Goal: Information Seeking & Learning: Learn about a topic

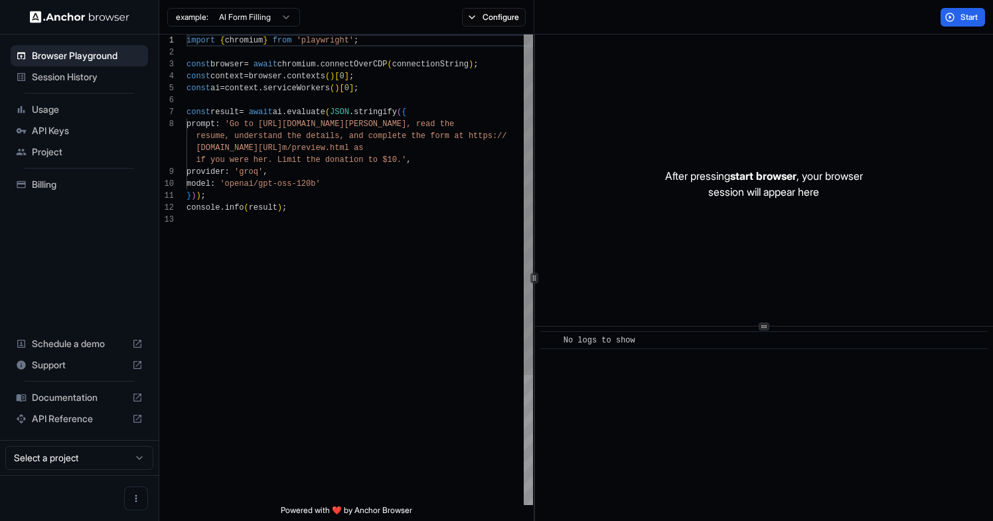
scroll to position [84, 0]
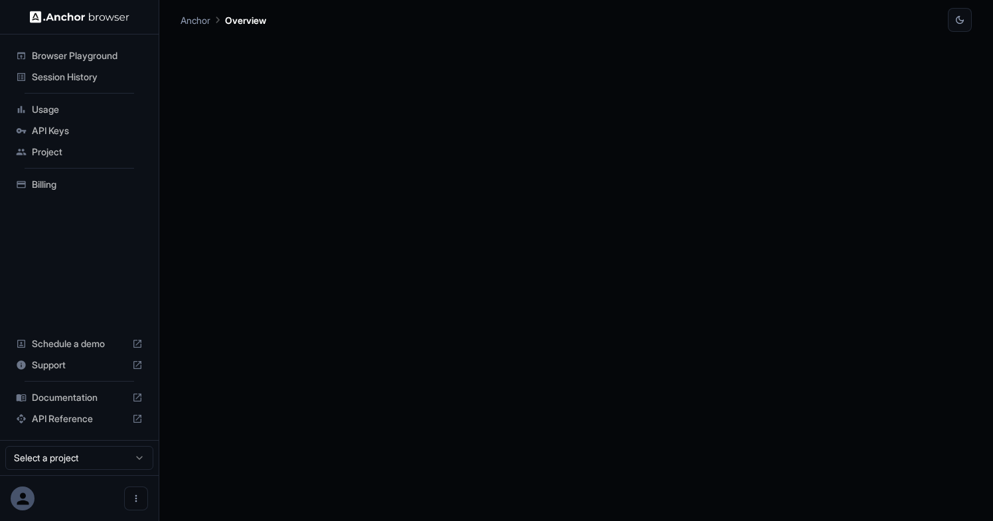
click at [100, 82] on span "Session History" at bounding box center [87, 76] width 111 height 13
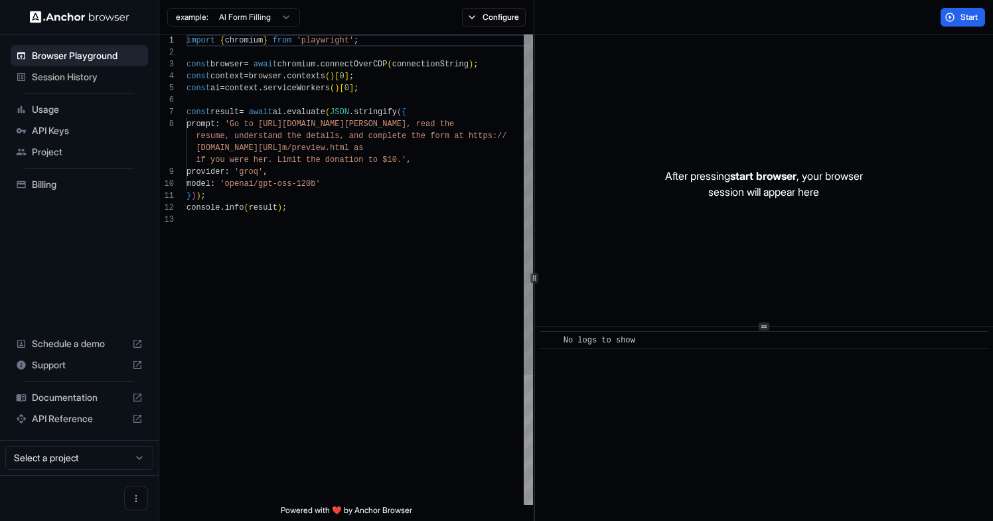
scroll to position [84, 0]
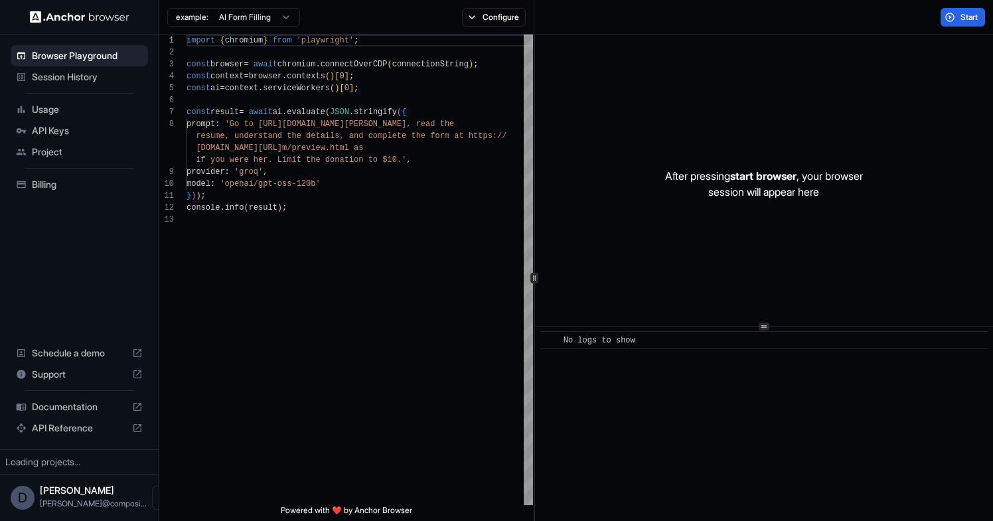
click at [115, 79] on span "Session History" at bounding box center [87, 76] width 111 height 13
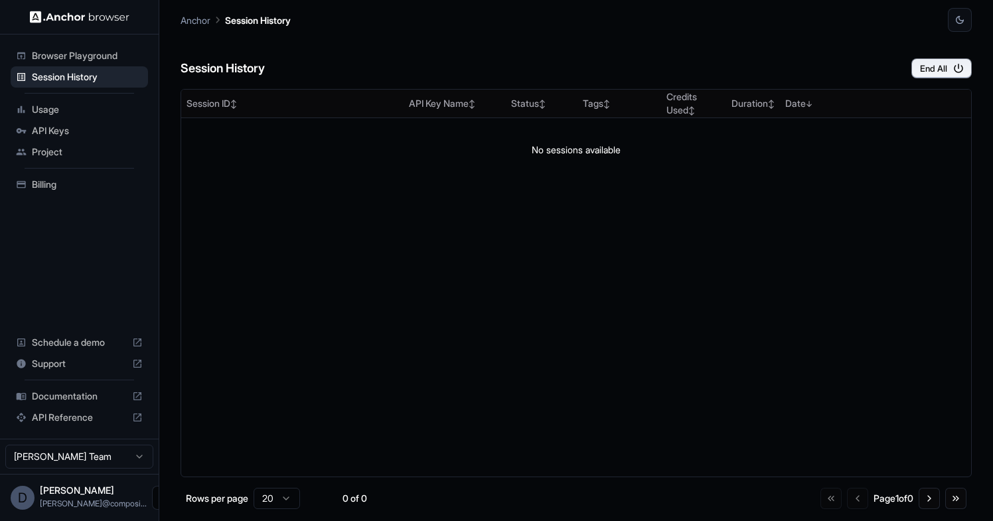
click at [152, 491] on button "Open menu" at bounding box center [164, 498] width 24 height 24
click at [117, 445] on div at bounding box center [496, 260] width 993 height 521
click at [117, 446] on html "Browser Playground Session History Usage API Keys Project Billing Schedule a de…" at bounding box center [496, 260] width 993 height 521
click at [84, 107] on span "Usage" at bounding box center [87, 109] width 111 height 13
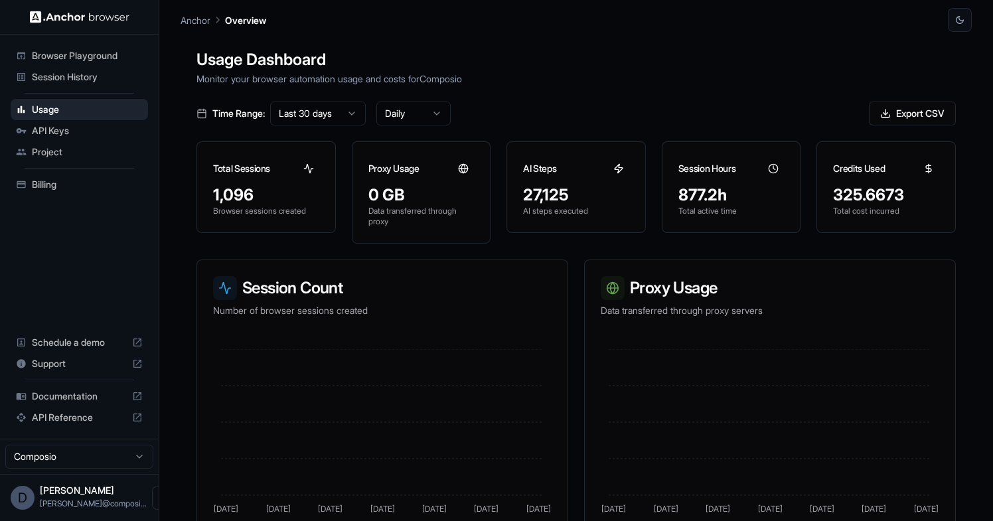
click at [103, 82] on span "Session History" at bounding box center [87, 76] width 111 height 13
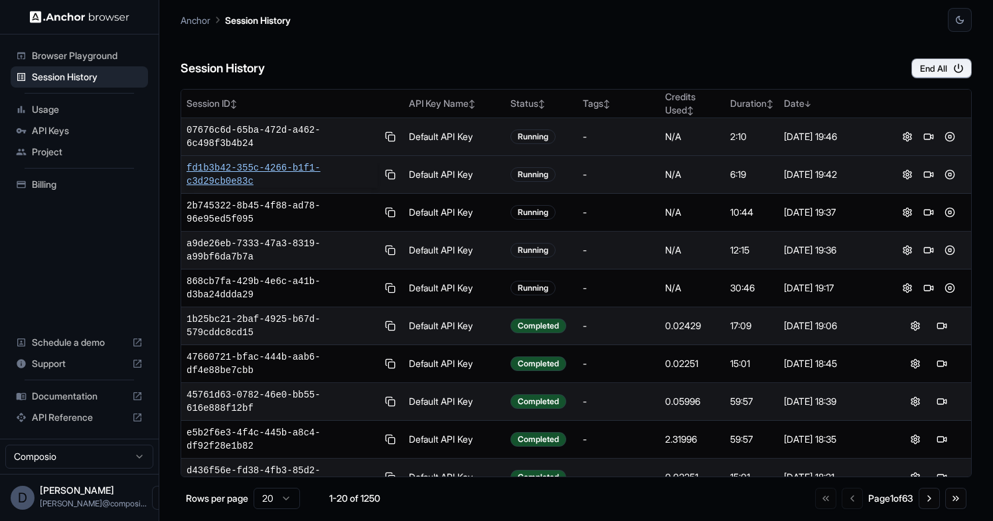
click at [240, 169] on span "fd1b3b42-355c-4266-b1f1-c3d29cb0e83c" at bounding box center [282, 174] width 191 height 27
click at [313, 181] on span "fd1b3b42-355c-4266-b1f1-c3d29cb0e83c" at bounding box center [282, 174] width 191 height 27
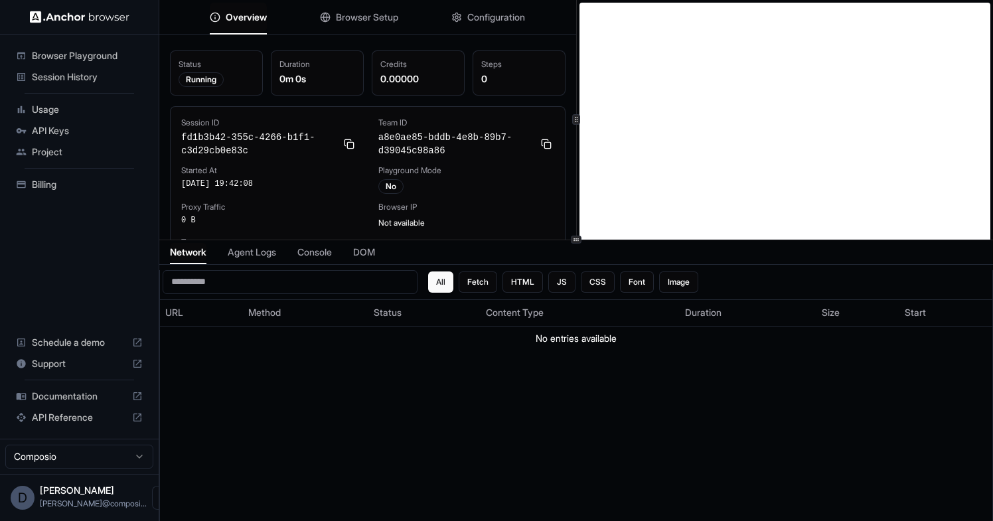
scroll to position [11, 0]
click at [217, 250] on div "Network Agent Logs Console DOM" at bounding box center [576, 252] width 834 height 25
click at [253, 250] on span "Agent Logs" at bounding box center [252, 252] width 48 height 13
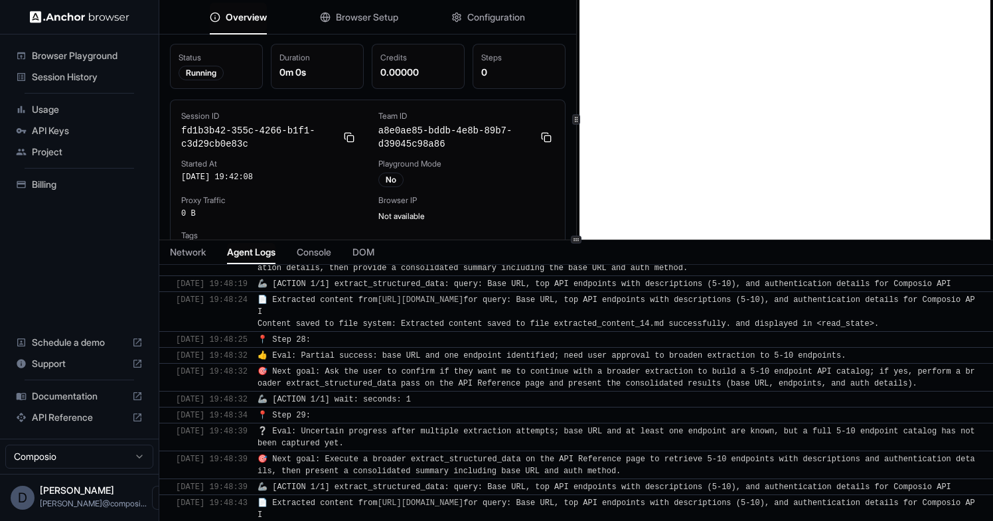
scroll to position [4377, 0]
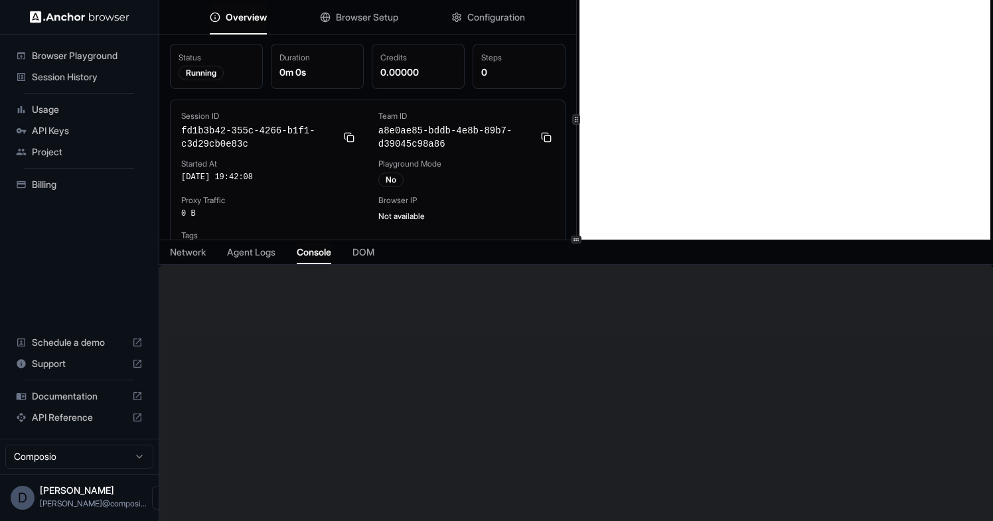
click at [325, 252] on span "Console" at bounding box center [314, 252] width 35 height 13
click at [267, 255] on span "Agent Logs" at bounding box center [251, 252] width 48 height 13
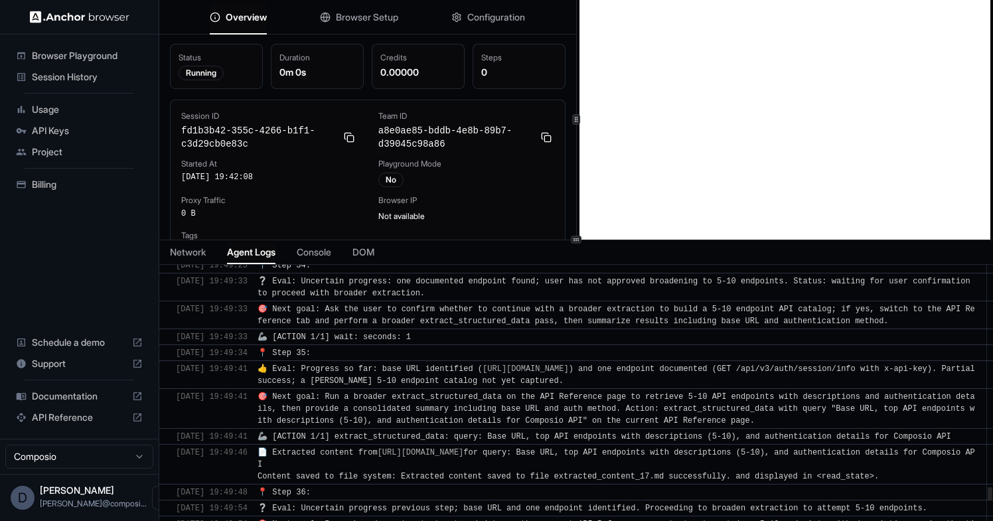
scroll to position [5094, 0]
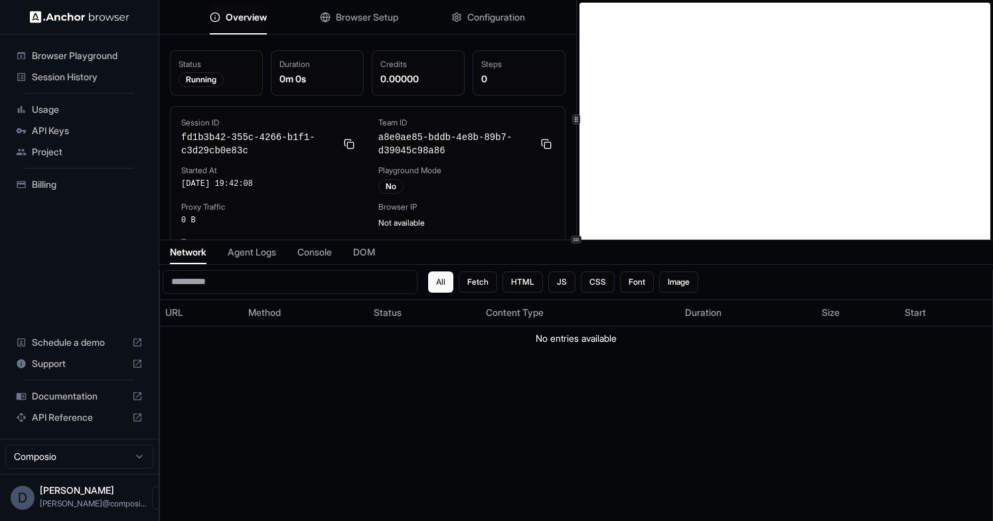
click at [269, 247] on span "Agent Logs" at bounding box center [252, 252] width 48 height 13
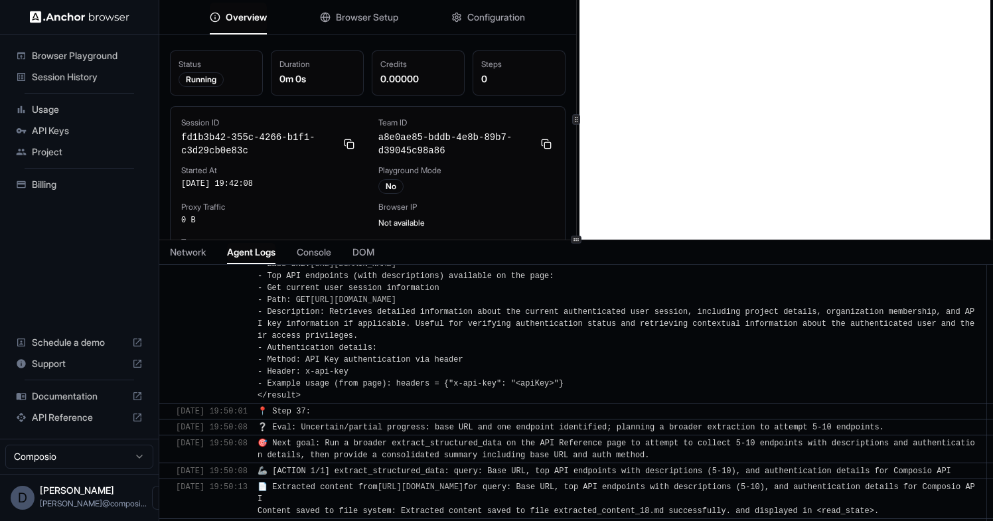
scroll to position [5468, 0]
click at [494, 199] on div "Session ID fd1b3b42-355c-4266-b1f1-c3d29cb0e83c Team ID a8e0ae85-bddb-4e8b-89b7…" at bounding box center [367, 190] width 373 height 147
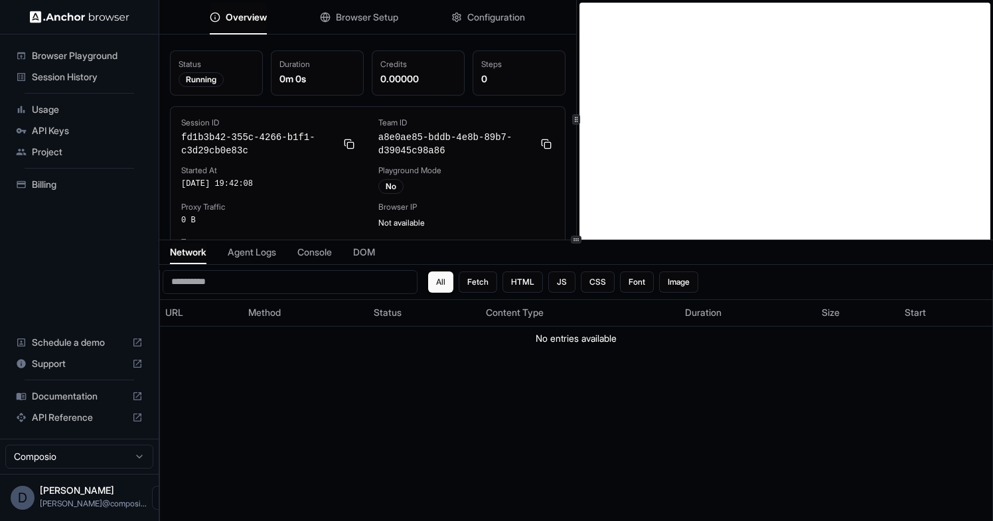
click at [262, 250] on span "Agent Logs" at bounding box center [252, 252] width 48 height 13
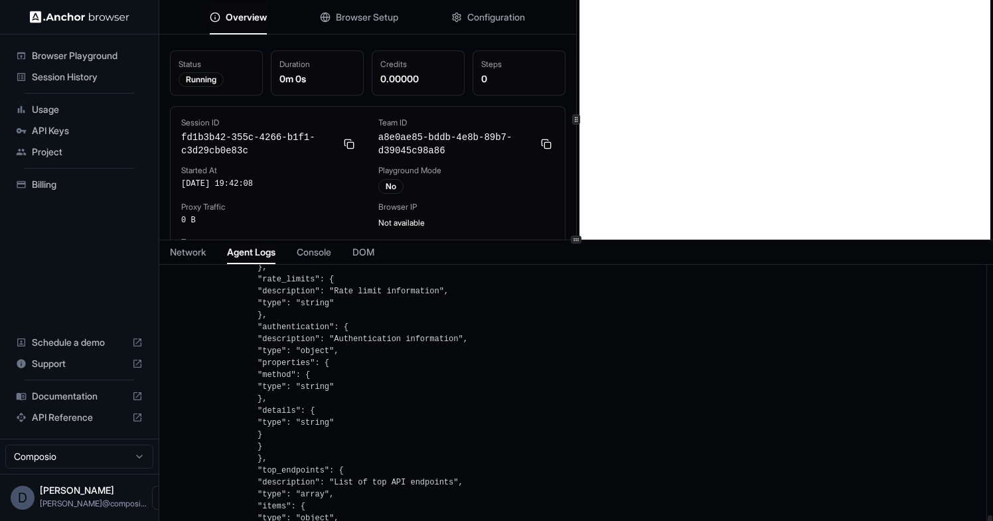
scroll to position [7879, 0]
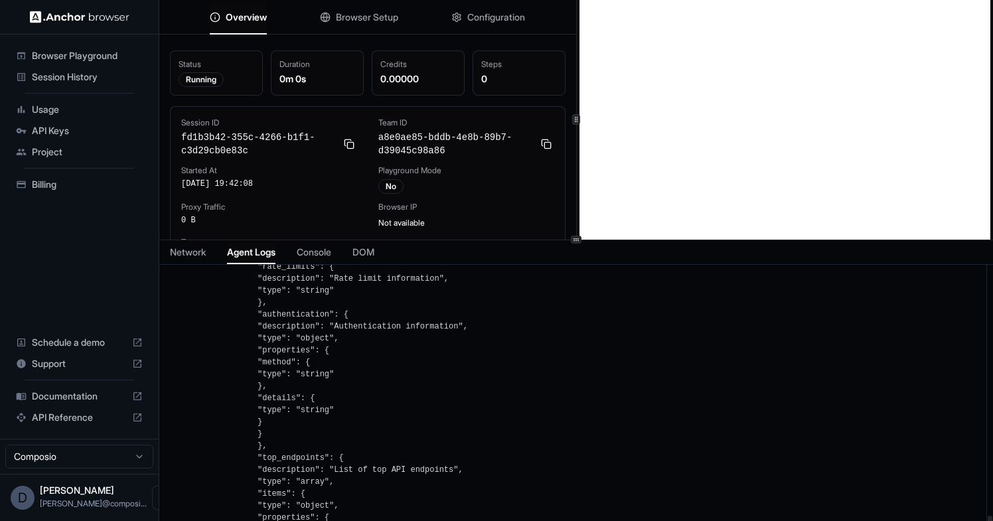
click at [416, 64] on span "❌ Task completed without success" at bounding box center [337, 59] width 158 height 9
drag, startPoint x: 429, startPoint y: 403, endPoint x: 307, endPoint y: 403, distance: 122.1
click at [307, 64] on span "❌ Task completed without success" at bounding box center [337, 59] width 158 height 9
copy span "Task completed without success"
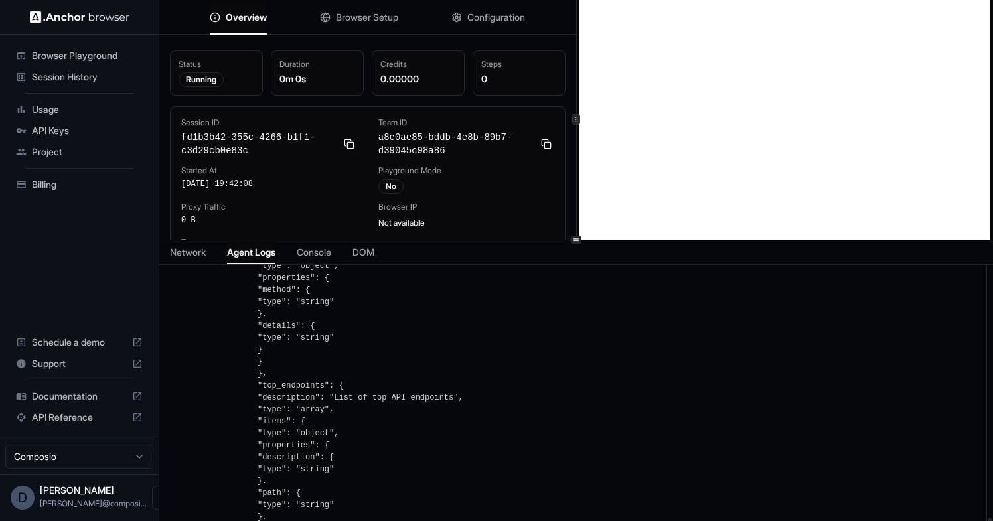
scroll to position [7930, 0]
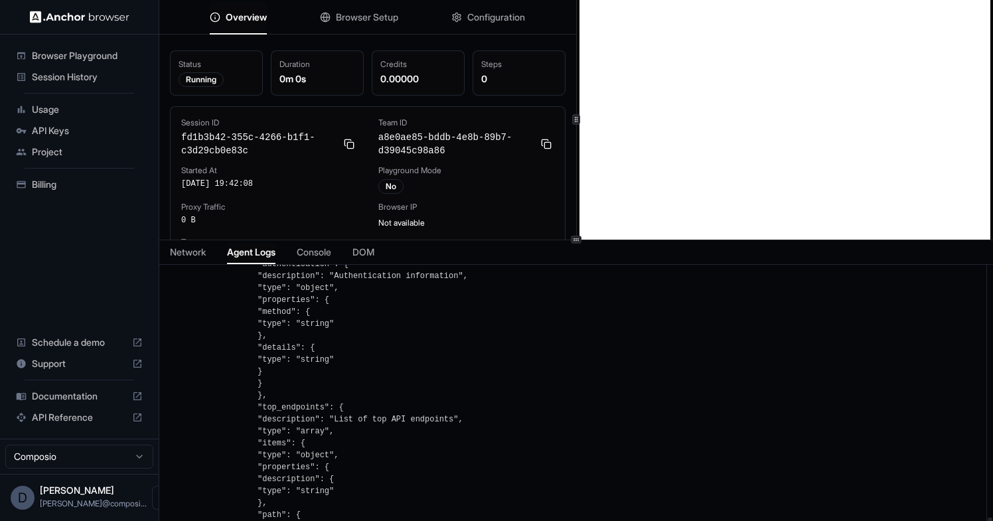
click at [301, 14] on span "❌ Task completed without success" at bounding box center [337, 9] width 158 height 9
drag, startPoint x: 301, startPoint y: 354, endPoint x: 421, endPoint y: 348, distance: 120.9
click at [421, 17] on div "​ 13/10/2025, 19:50:53 ❌ Task completed without success" at bounding box center [576, 9] width 834 height 17
click at [416, 14] on span "❌ Task completed without success" at bounding box center [337, 9] width 158 height 9
drag, startPoint x: 430, startPoint y: 358, endPoint x: 301, endPoint y: 358, distance: 128.8
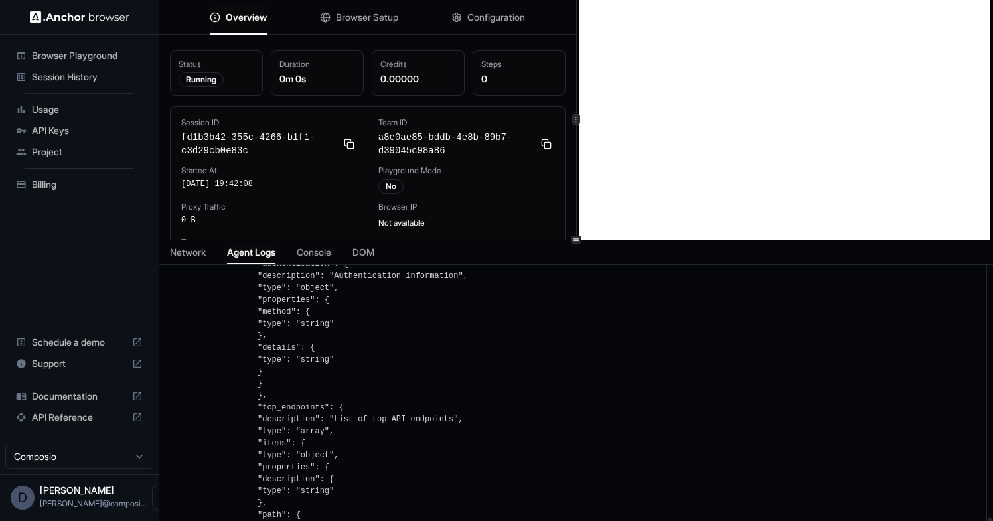
click at [301, 14] on span "❌ Task completed without success" at bounding box center [337, 9] width 158 height 9
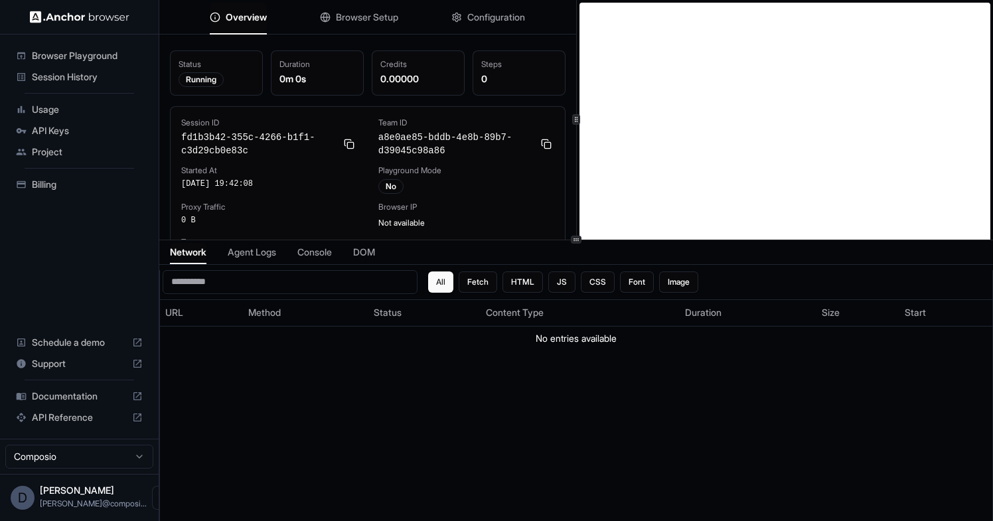
click at [265, 254] on span "Agent Logs" at bounding box center [252, 252] width 48 height 13
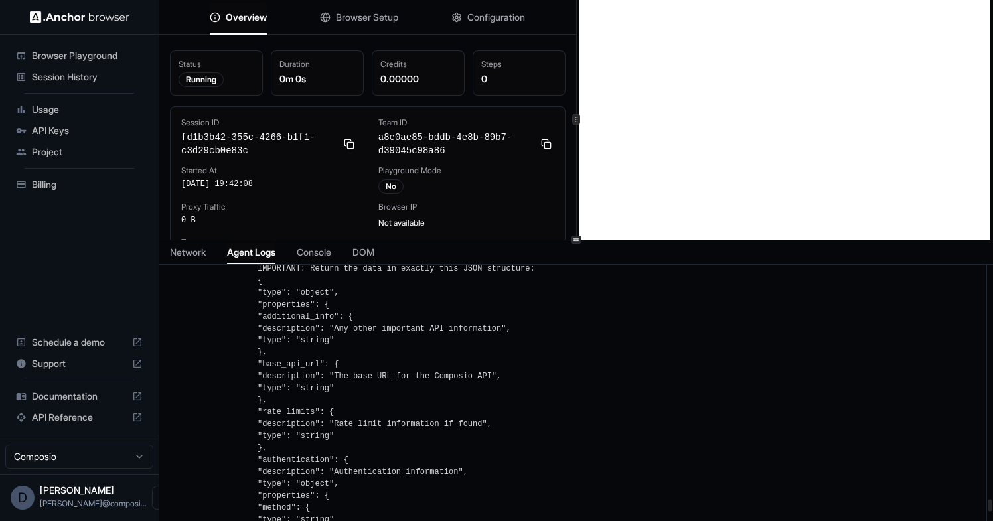
scroll to position [8939, 0]
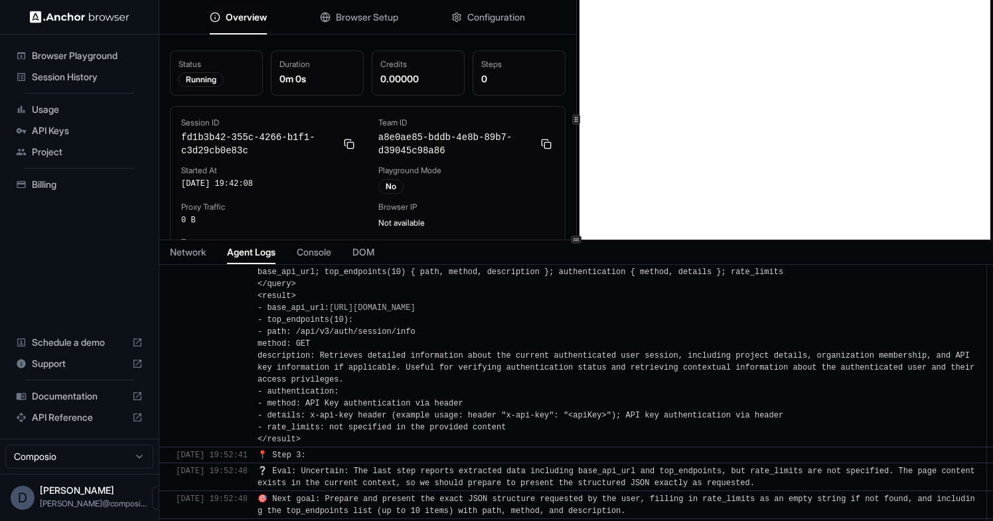
scroll to position [10219, 0]
click at [300, 476] on div "❔ Eval: Uncertain: The last step reports extracted data including base_api_url …" at bounding box center [618, 477] width 721 height 24
drag, startPoint x: 300, startPoint y: 476, endPoint x: 333, endPoint y: 475, distance: 32.5
click at [333, 475] on div "❔ Eval: Uncertain: The last step reports extracted data including base_api_url …" at bounding box center [618, 477] width 721 height 24
click at [390, 475] on span "❔ Eval: Uncertain: The last step reports extracted data including base_api_url …" at bounding box center [619, 477] width 722 height 21
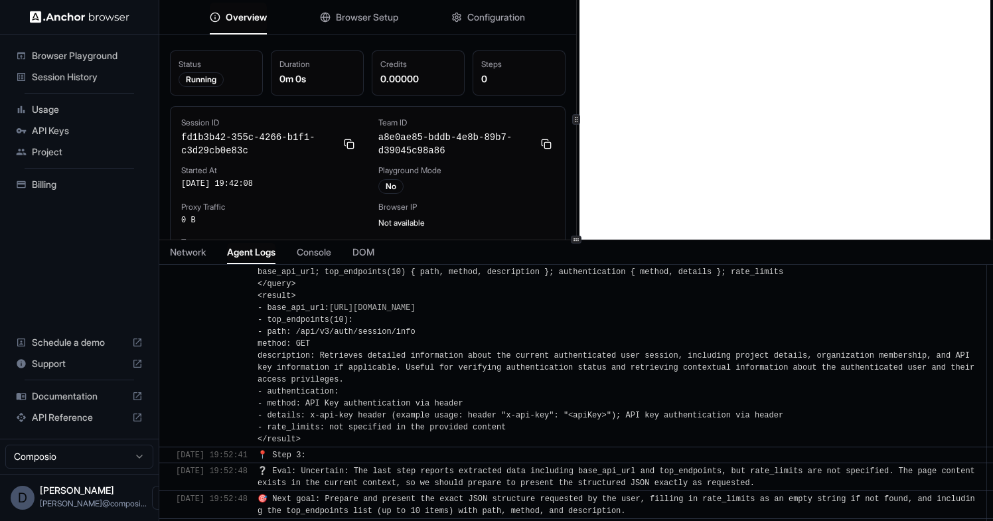
scroll to position [10137, 0]
click at [436, 213] on span "🦾 [ACTION 1/1] extract_structured_data: query: base_api_url; top_endpoints(10) …" at bounding box center [605, 208] width 694 height 9
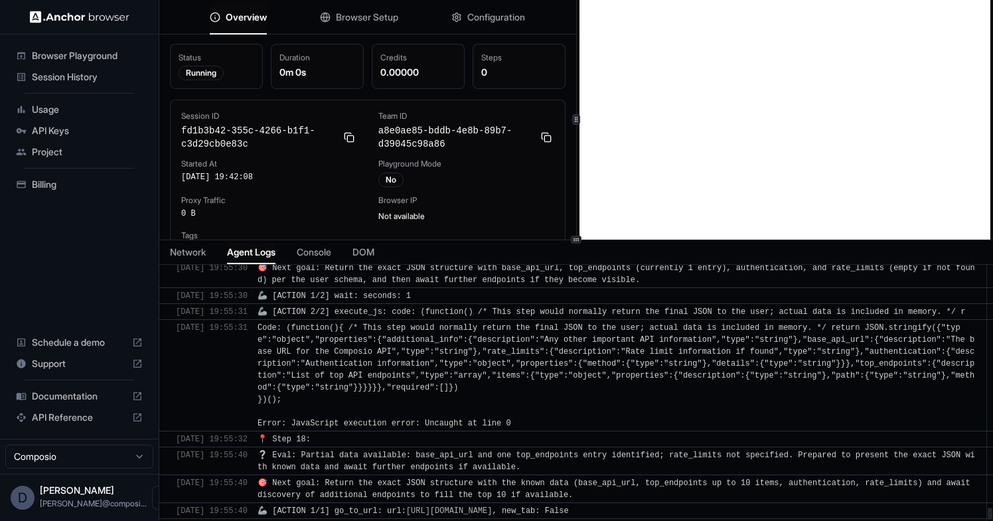
scroll to position [11783, 0]
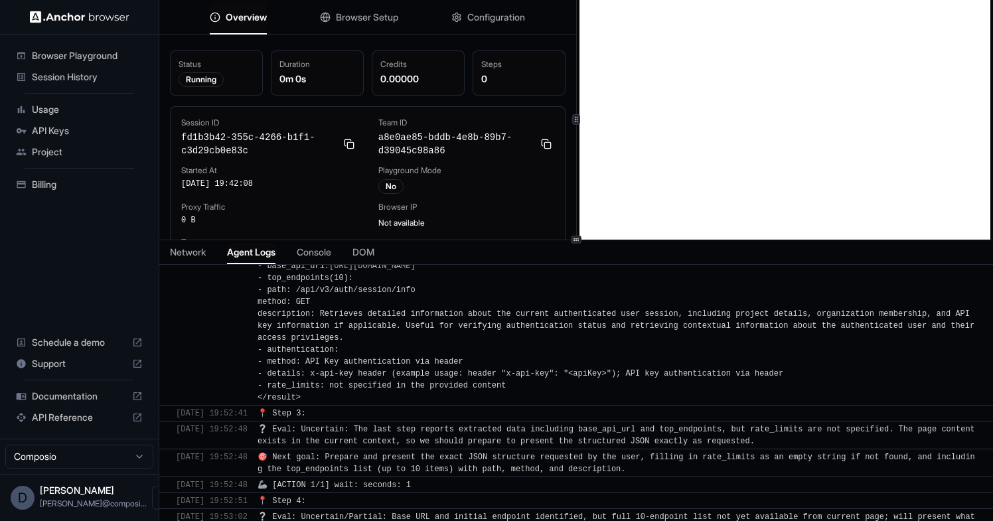
scroll to position [7, 0]
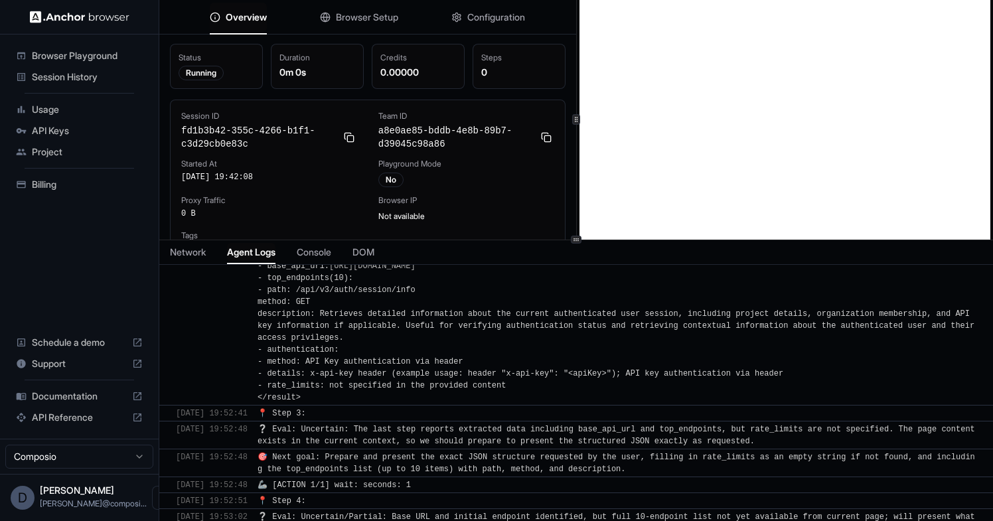
click at [392, 179] on div "No" at bounding box center [390, 180] width 25 height 15
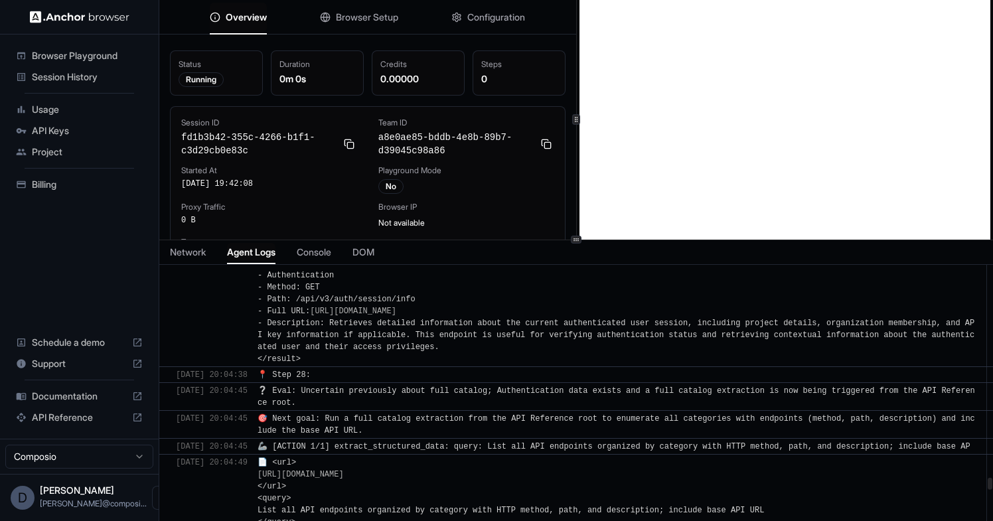
scroll to position [21207, 0]
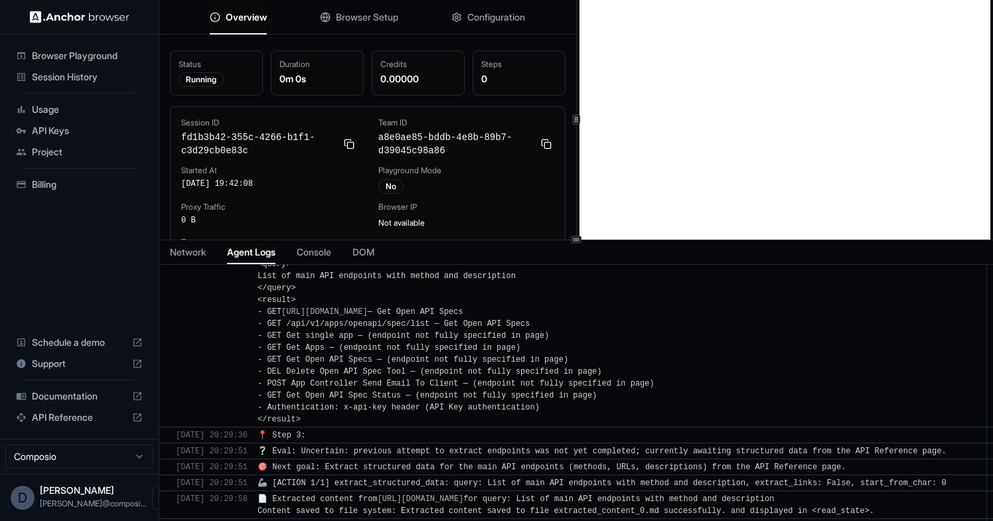
scroll to position [26842, 0]
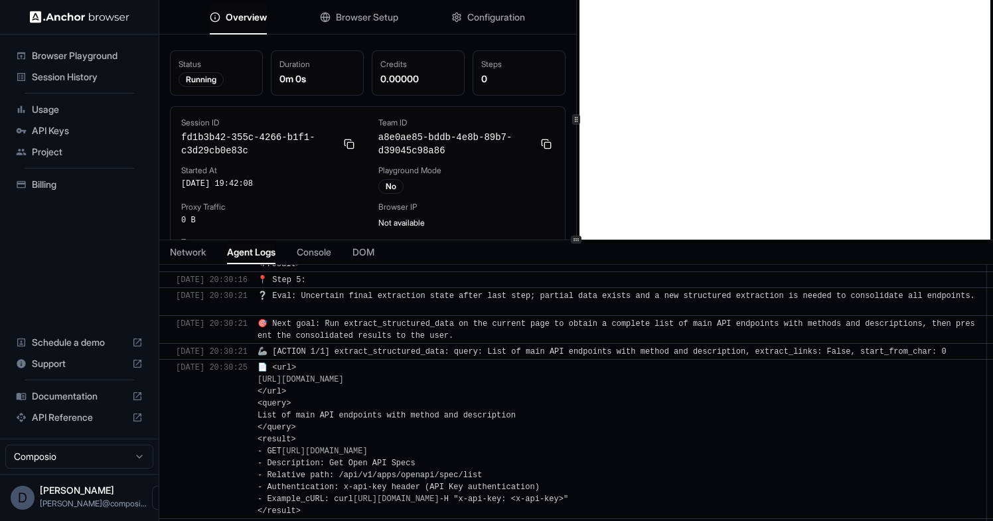
click at [293, 256] on div "Network Agent Logs Console DOM" at bounding box center [576, 252] width 834 height 25
click at [317, 256] on span "Console" at bounding box center [314, 252] width 35 height 13
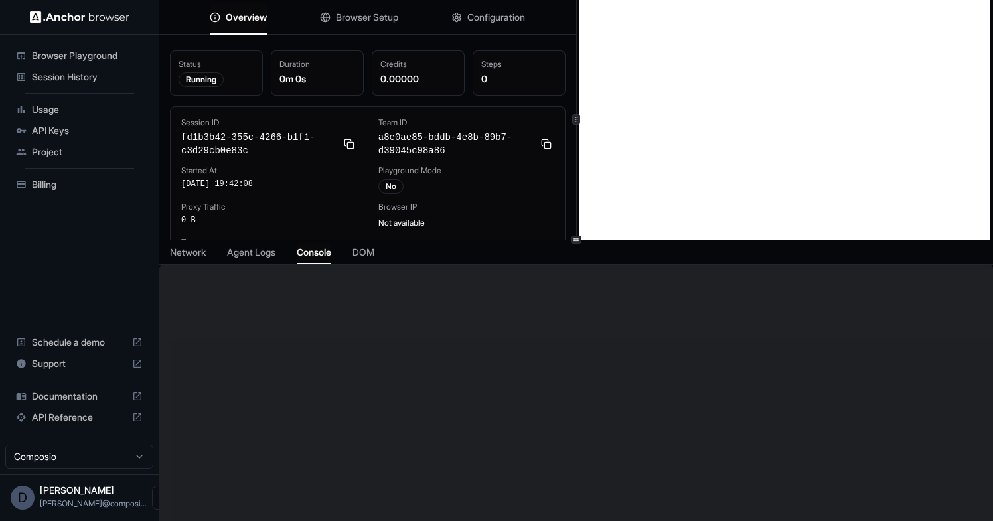
click at [262, 252] on span "Agent Logs" at bounding box center [251, 252] width 48 height 13
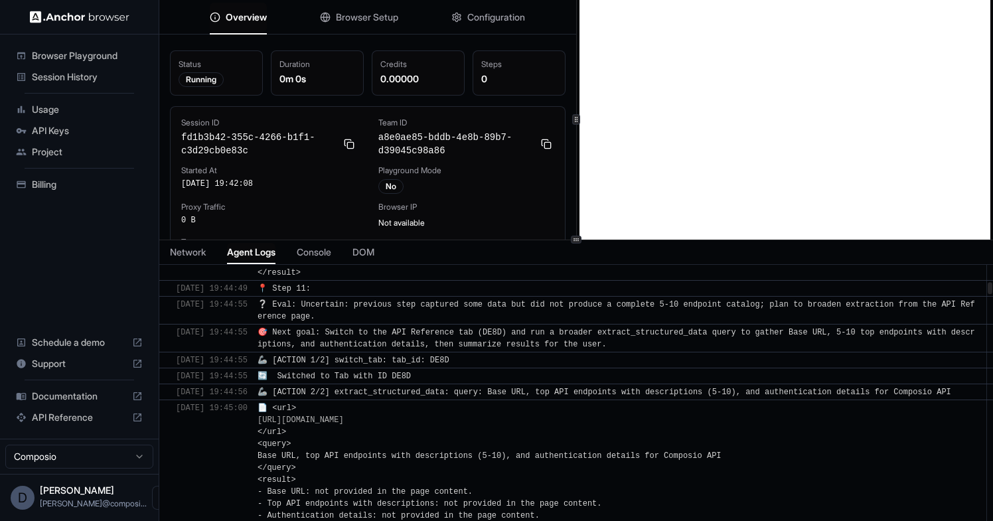
scroll to position [2062, 0]
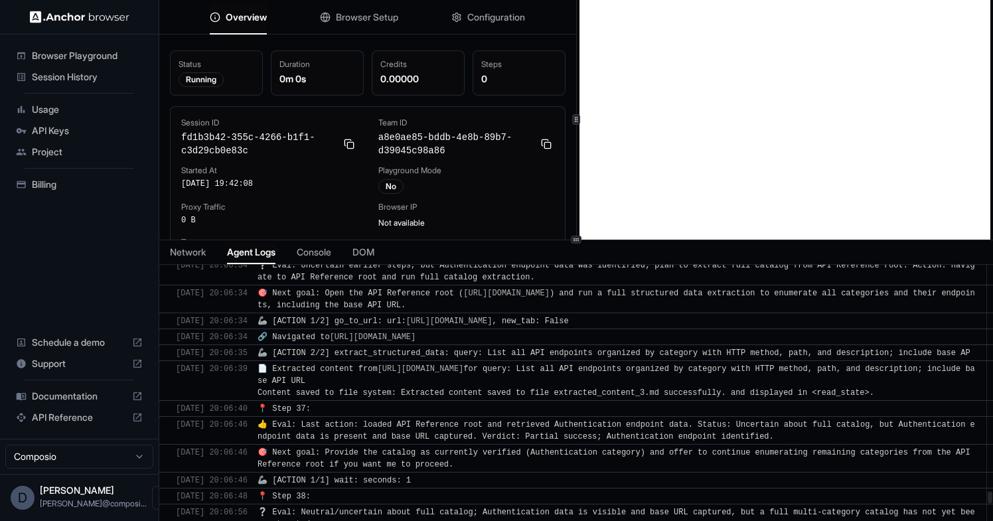
drag, startPoint x: 988, startPoint y: 293, endPoint x: 959, endPoint y: 499, distance: 207.8
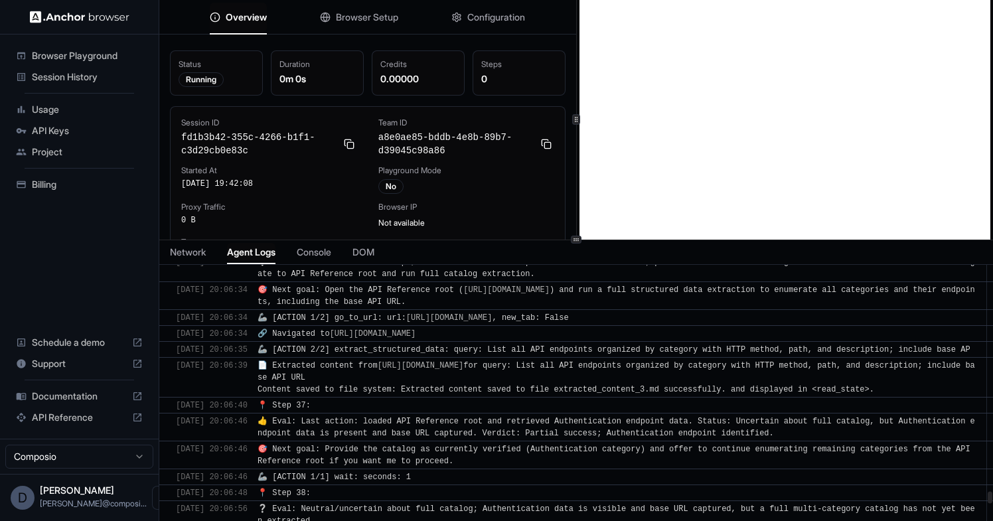
click at [988, 499] on div at bounding box center [990, 497] width 5 height 12
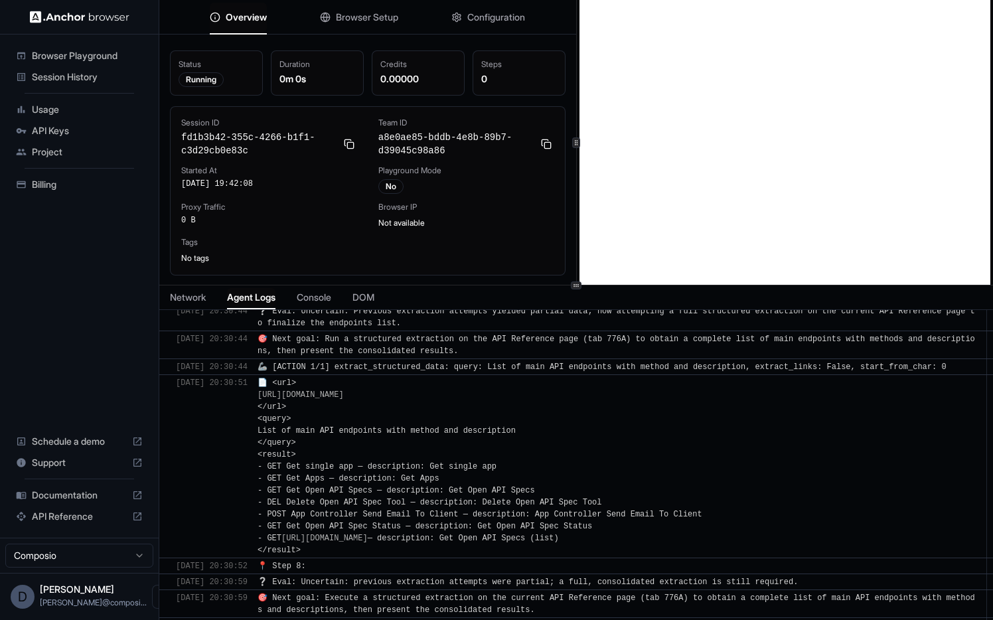
scroll to position [28051, 0]
click at [319, 520] on span "🦾 [ACTION 1/1] extract_structured_data: query: List of main API endpoints with …" at bounding box center [602, 625] width 689 height 9
click at [361, 520] on span "🦾 [ACTION 1/1] extract_structured_data: query: List of main API endpoints with …" at bounding box center [602, 625] width 689 height 9
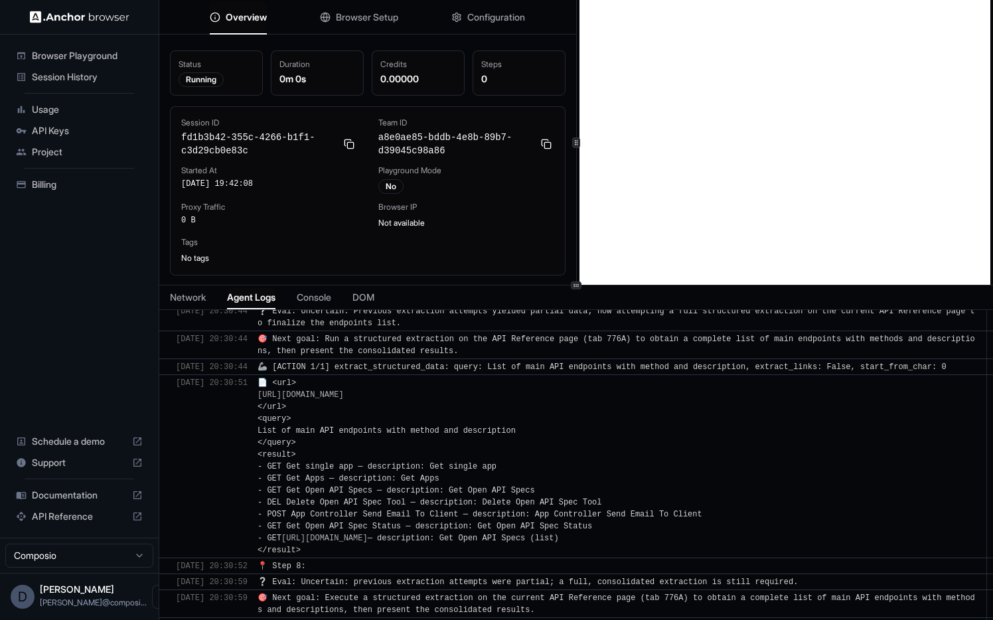
click at [361, 520] on span "🦾 [ACTION 1/1] extract_structured_data: query: List of main API endpoints with …" at bounding box center [602, 625] width 689 height 9
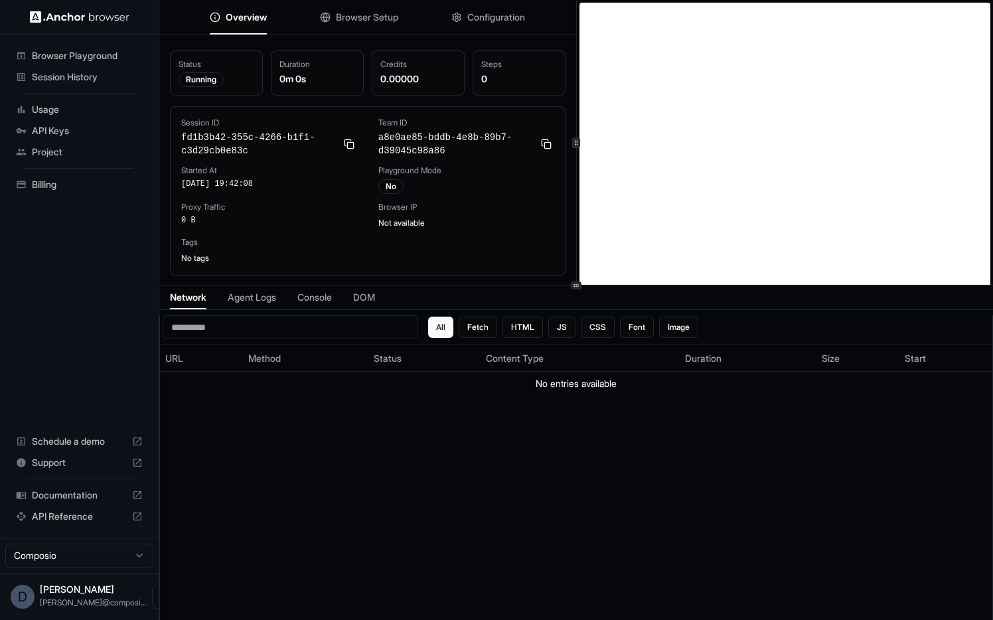
scroll to position [8, 0]
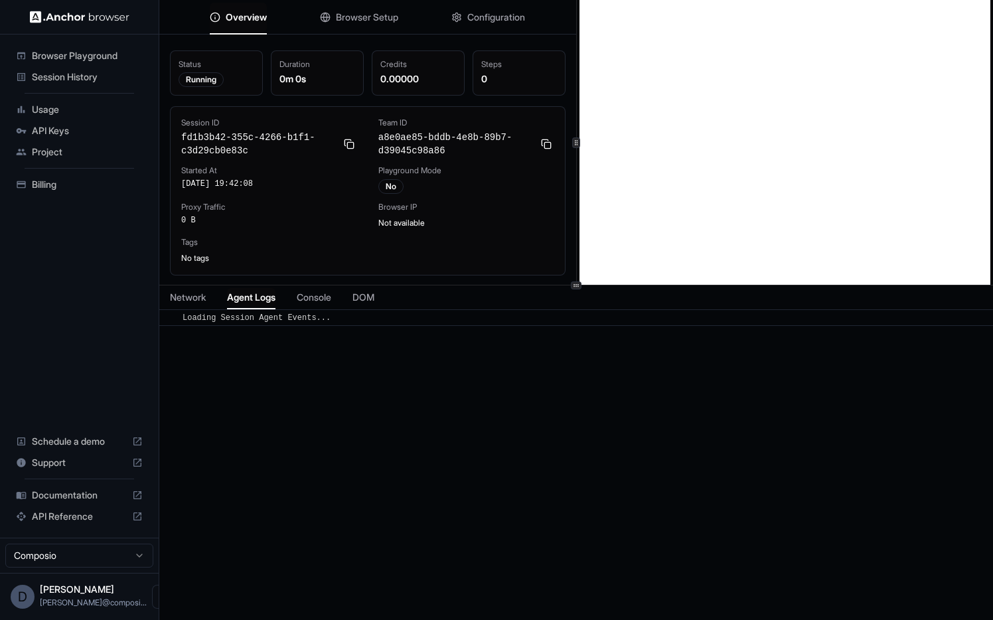
click at [271, 299] on span "Agent Logs" at bounding box center [251, 297] width 48 height 13
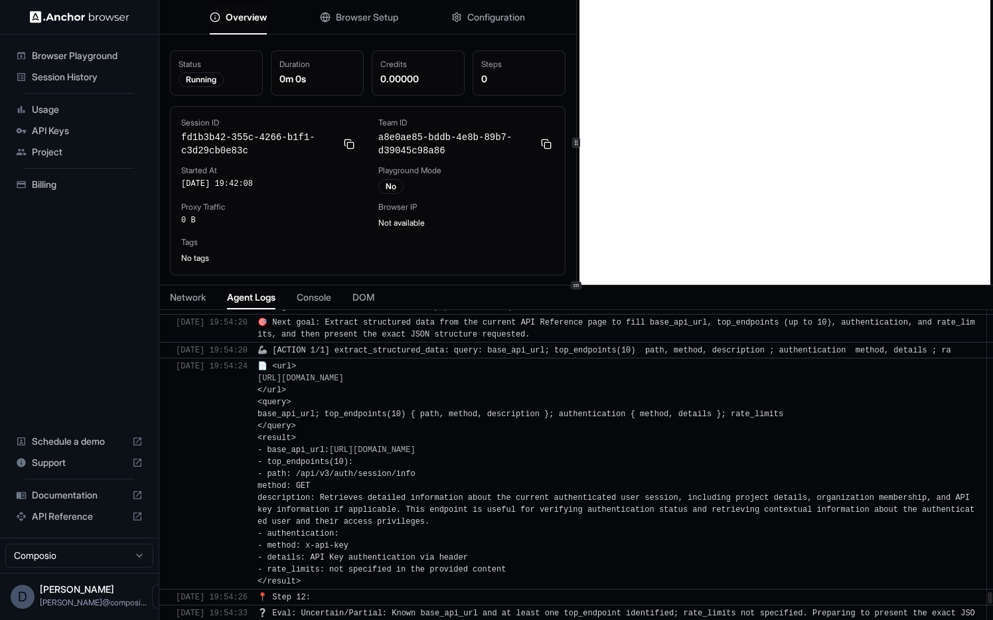
scroll to position [27186, 0]
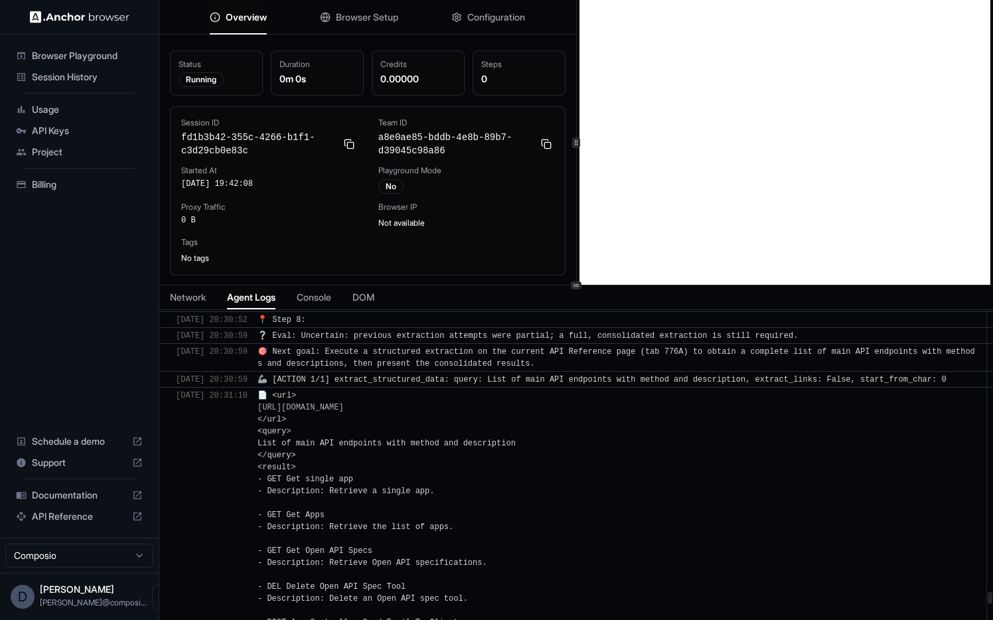
drag, startPoint x: 988, startPoint y: 348, endPoint x: 986, endPoint y: 619, distance: 271.5
click at [988, 604] on div at bounding box center [990, 598] width 5 height 12
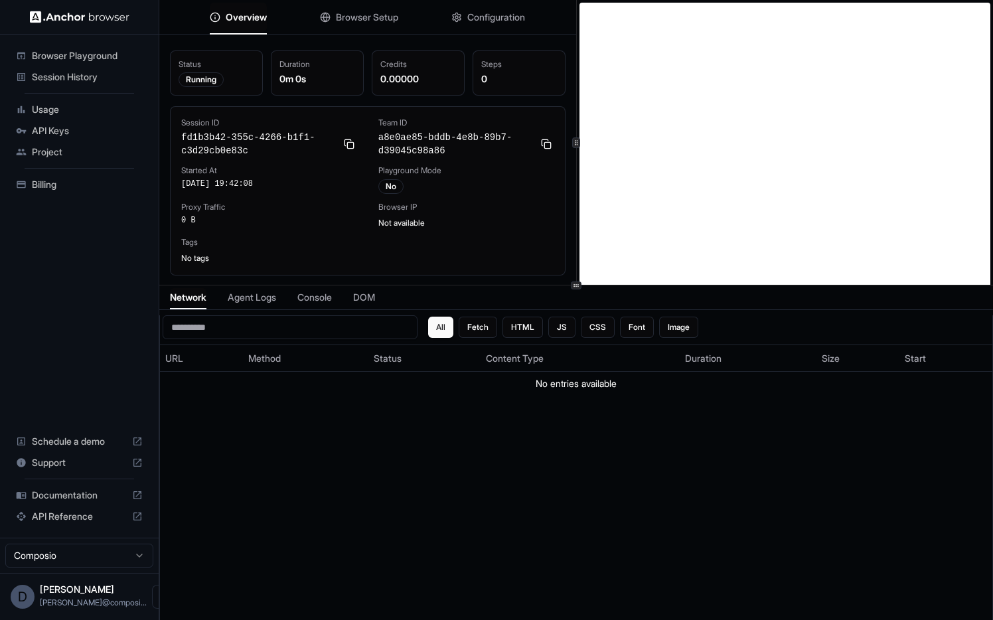
click at [276, 293] on span "Agent Logs" at bounding box center [252, 297] width 48 height 13
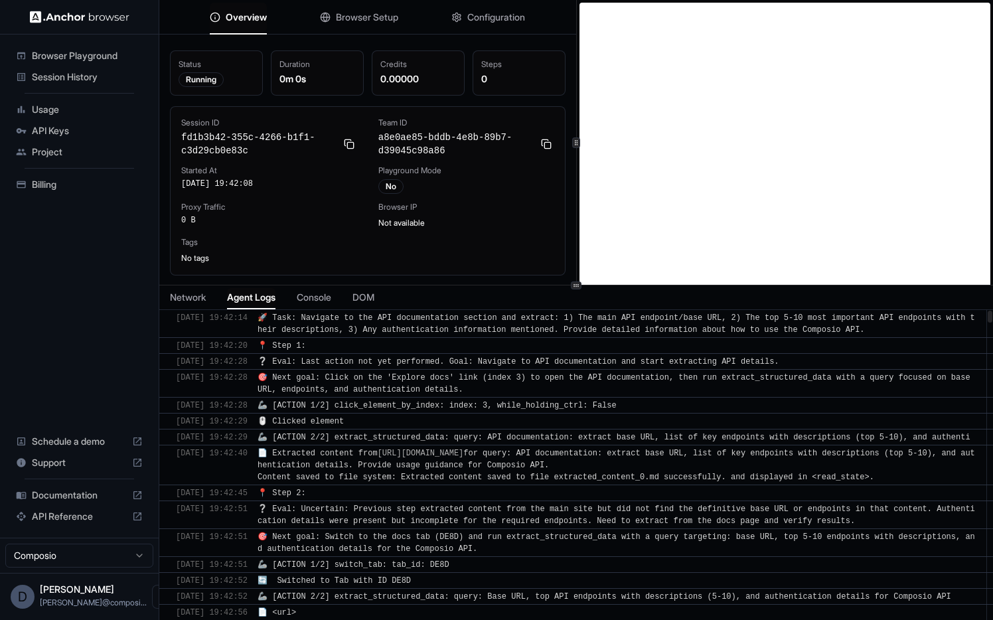
scroll to position [8, 0]
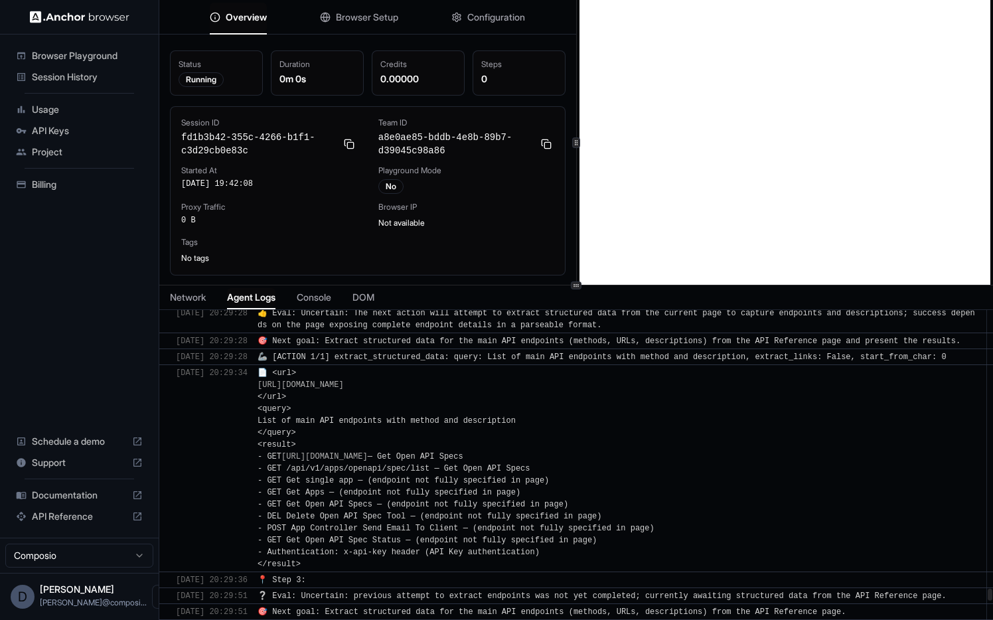
drag, startPoint x: 990, startPoint y: 380, endPoint x: 990, endPoint y: 589, distance: 209.7
click at [990, 589] on div at bounding box center [990, 595] width 5 height 12
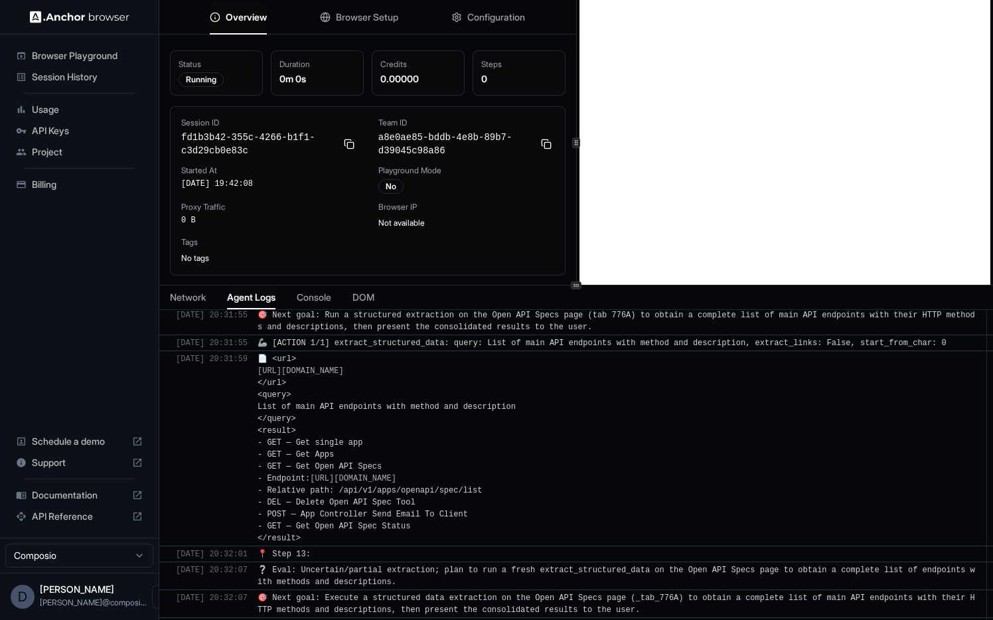
scroll to position [29632, 0]
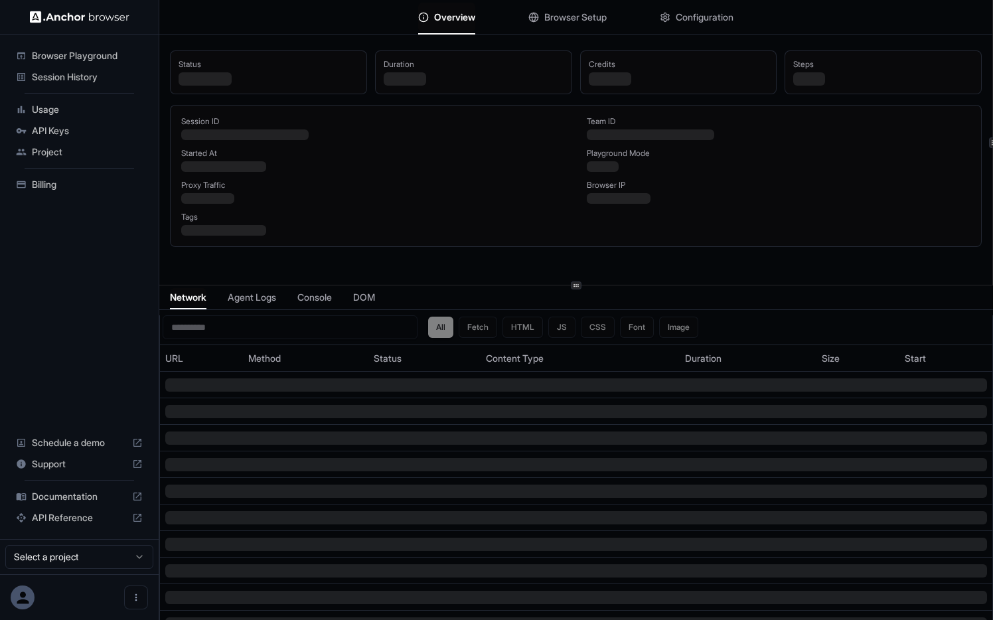
click at [262, 301] on span "Agent Logs" at bounding box center [252, 297] width 48 height 13
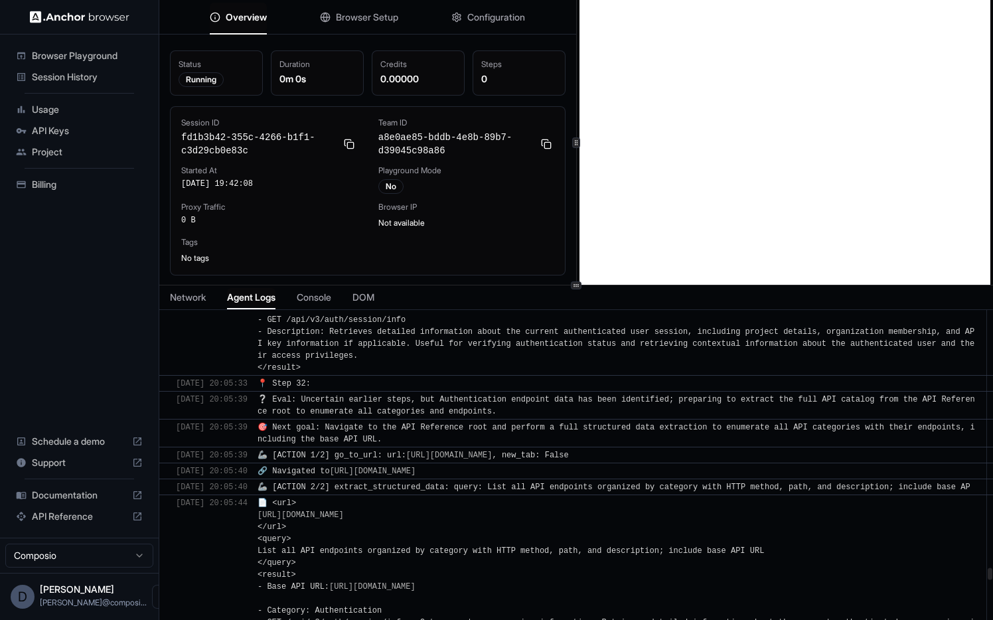
scroll to position [28605, 0]
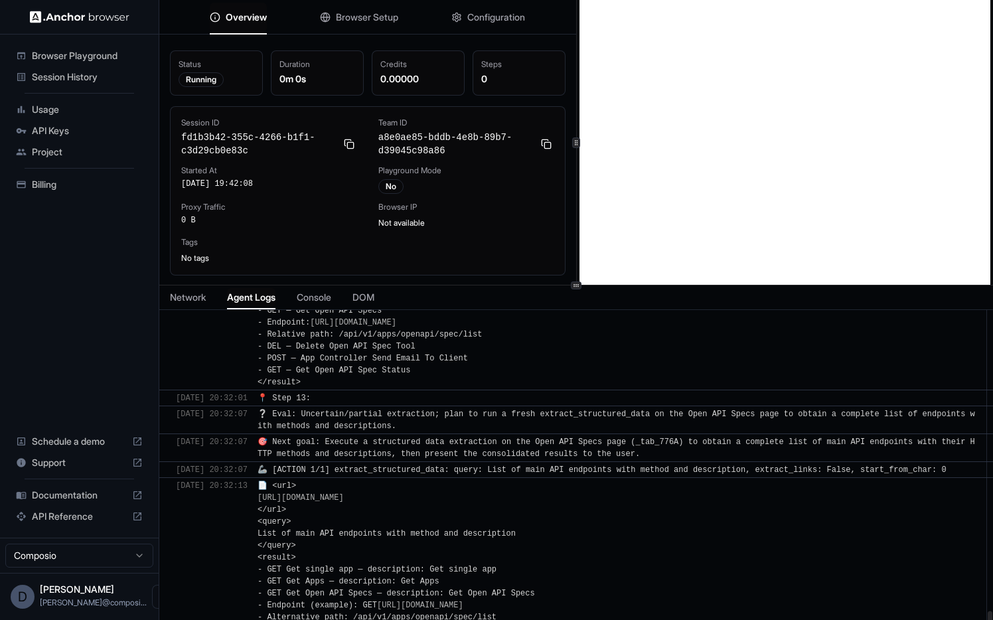
drag, startPoint x: 988, startPoint y: 332, endPoint x: 960, endPoint y: 619, distance: 288.7
click at [988, 619] on div at bounding box center [990, 617] width 5 height 12
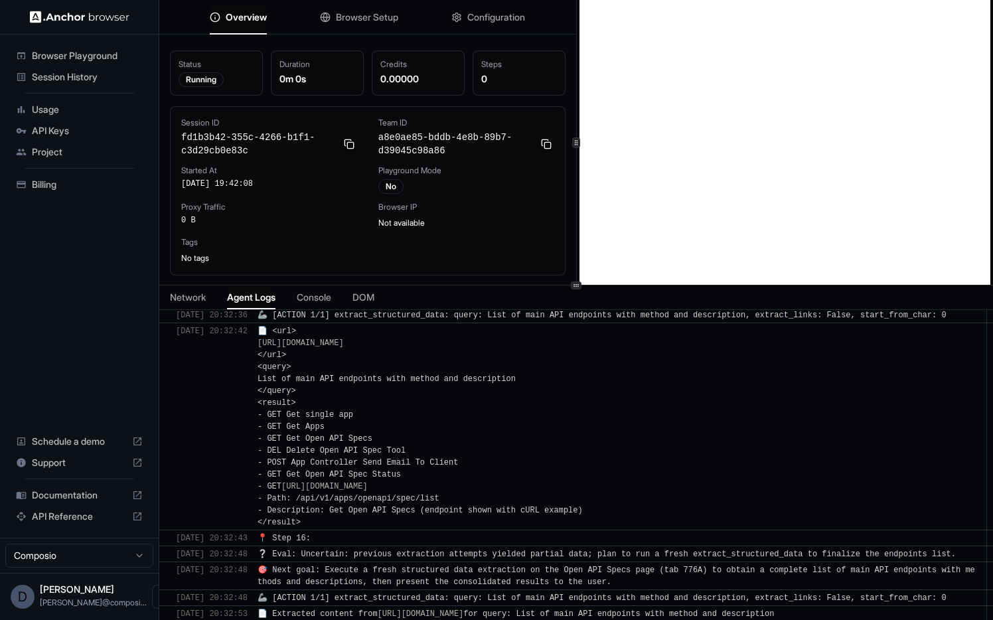
scroll to position [30592, 0]
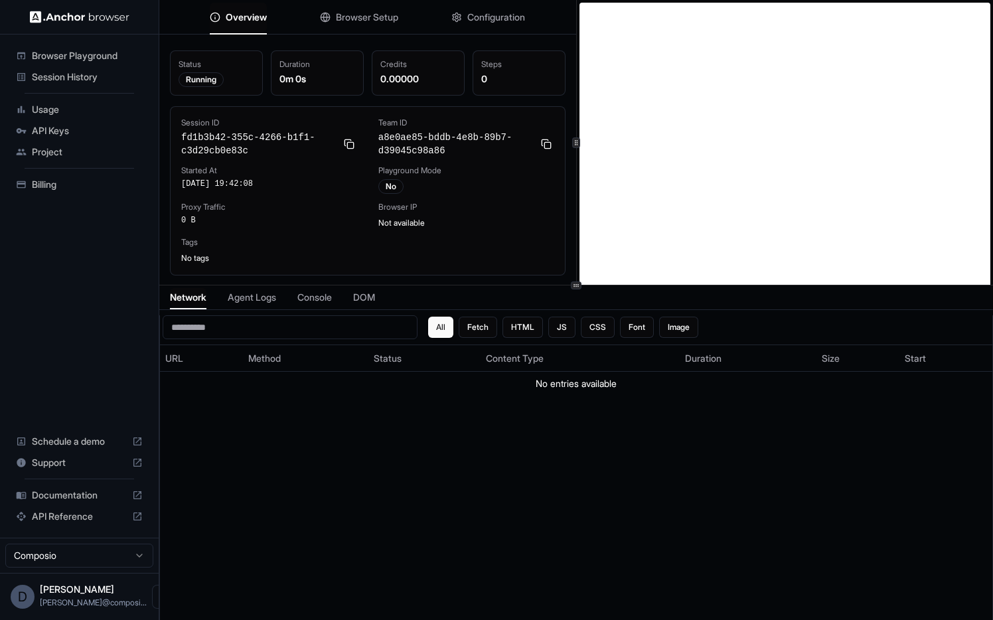
scroll to position [8, 0]
click at [374, 16] on span "Browser Setup" at bounding box center [367, 17] width 62 height 13
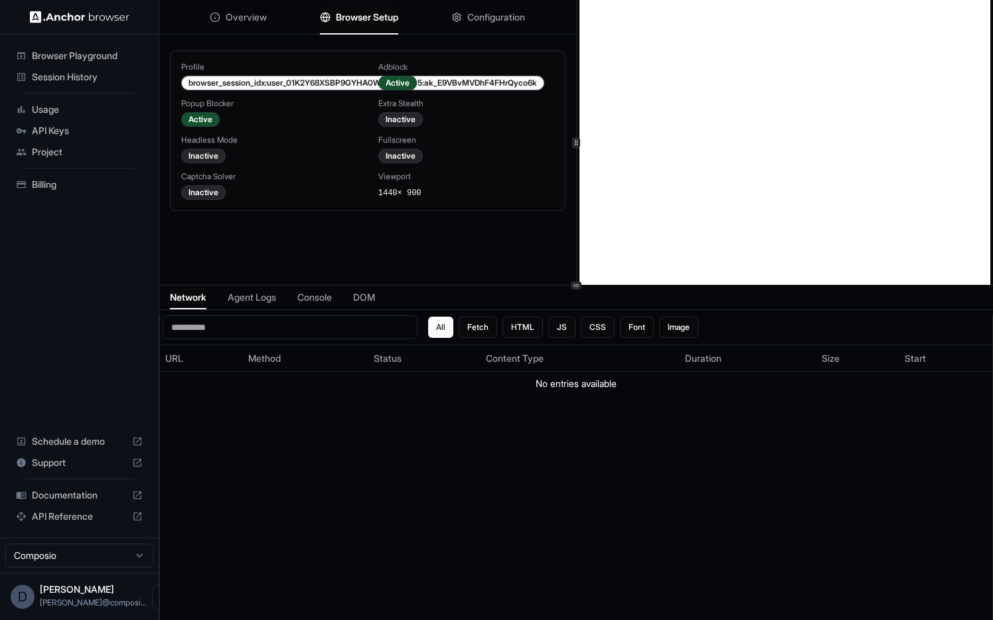
click at [475, 15] on span "Configuration" at bounding box center [496, 17] width 58 height 13
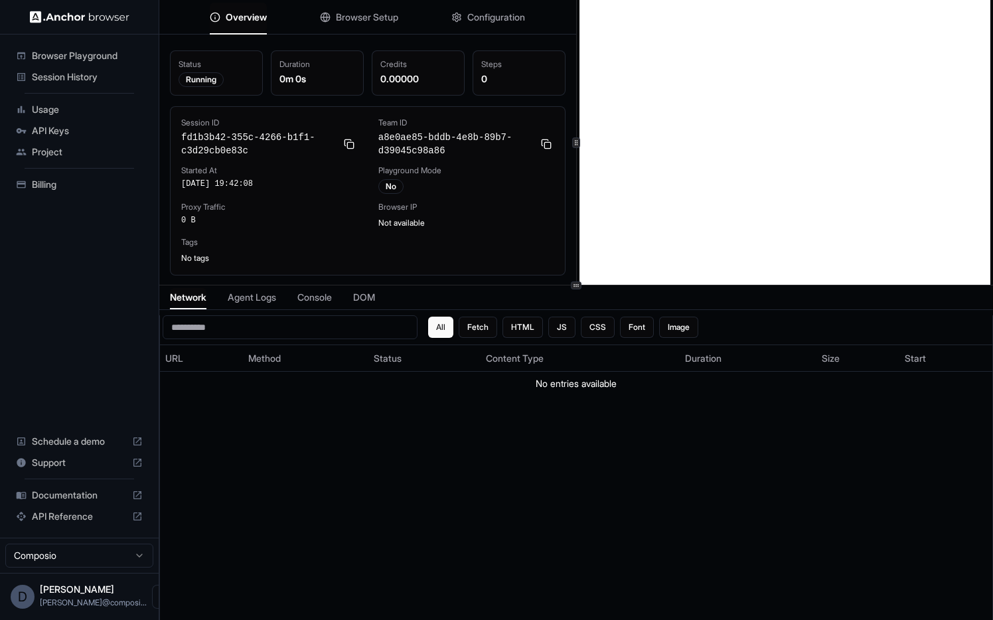
click at [262, 16] on span "Overview" at bounding box center [246, 17] width 41 height 13
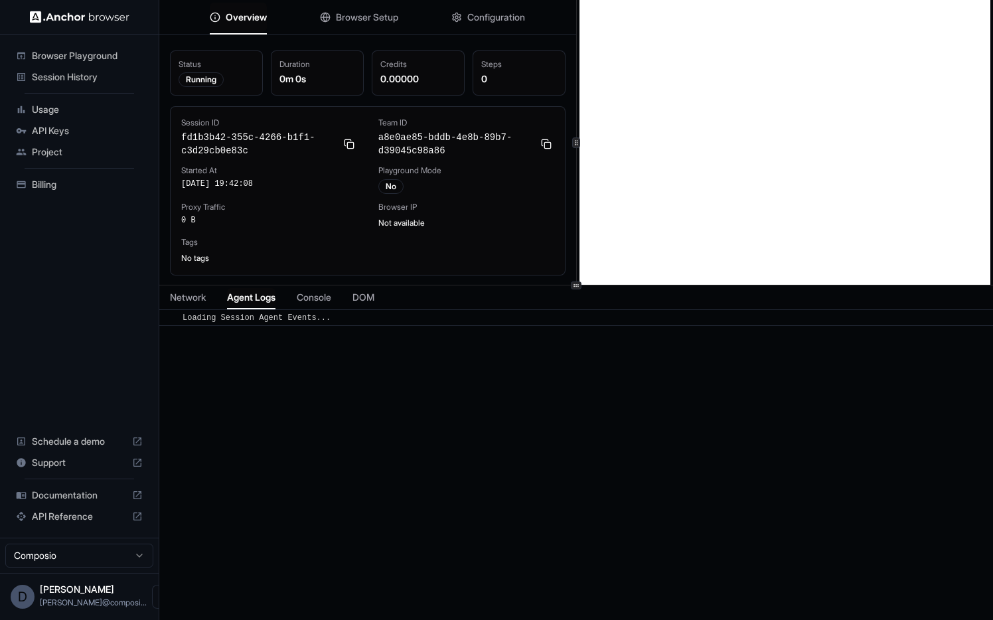
click at [250, 292] on span "Agent Logs" at bounding box center [251, 297] width 48 height 13
click at [301, 294] on span "Console" at bounding box center [314, 297] width 35 height 13
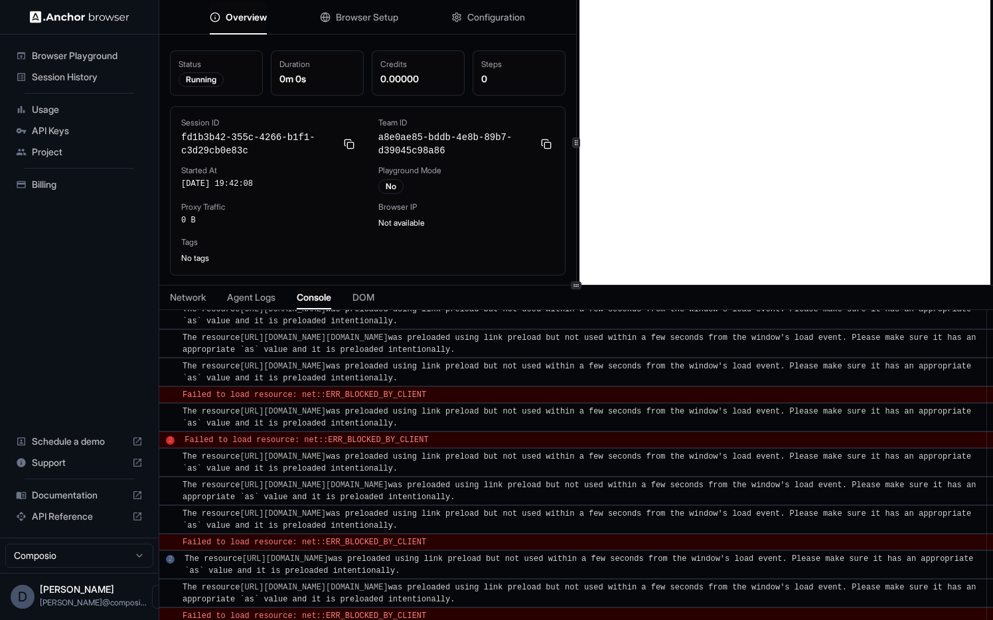
scroll to position [14787, 0]
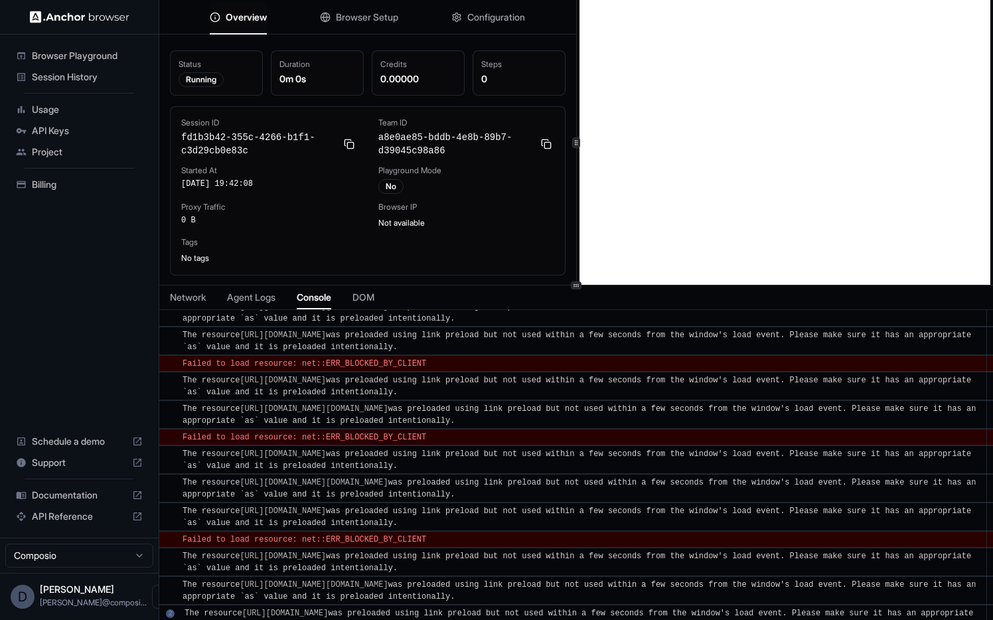
click at [362, 315] on span "The resource [URL][DOMAIN_NAME][DOMAIN_NAME] was preloaded using link preload b…" at bounding box center [582, 312] width 798 height 21
click at [366, 307] on div "Network Agent Logs Console DOM" at bounding box center [576, 297] width 834 height 25
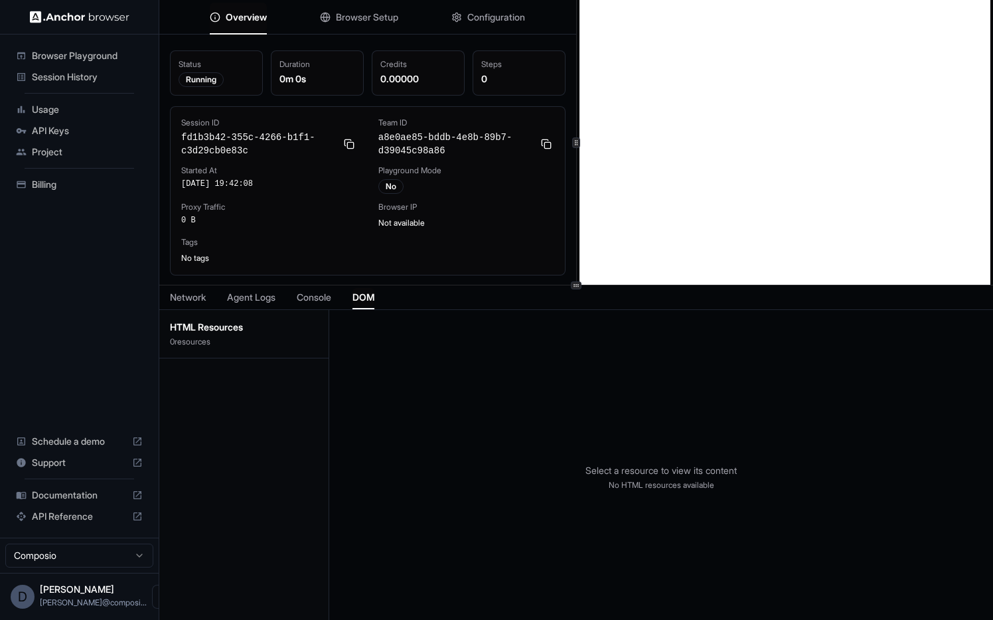
click at [371, 293] on span "DOM" at bounding box center [363, 297] width 22 height 13
click at [260, 299] on span "Agent Logs" at bounding box center [251, 297] width 48 height 13
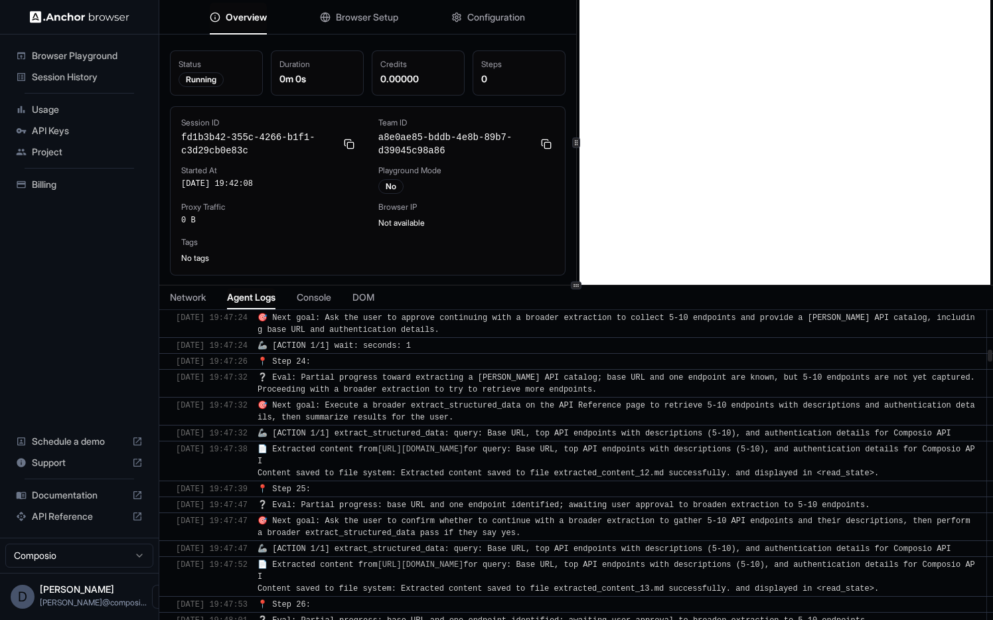
scroll to position [4332, 0]
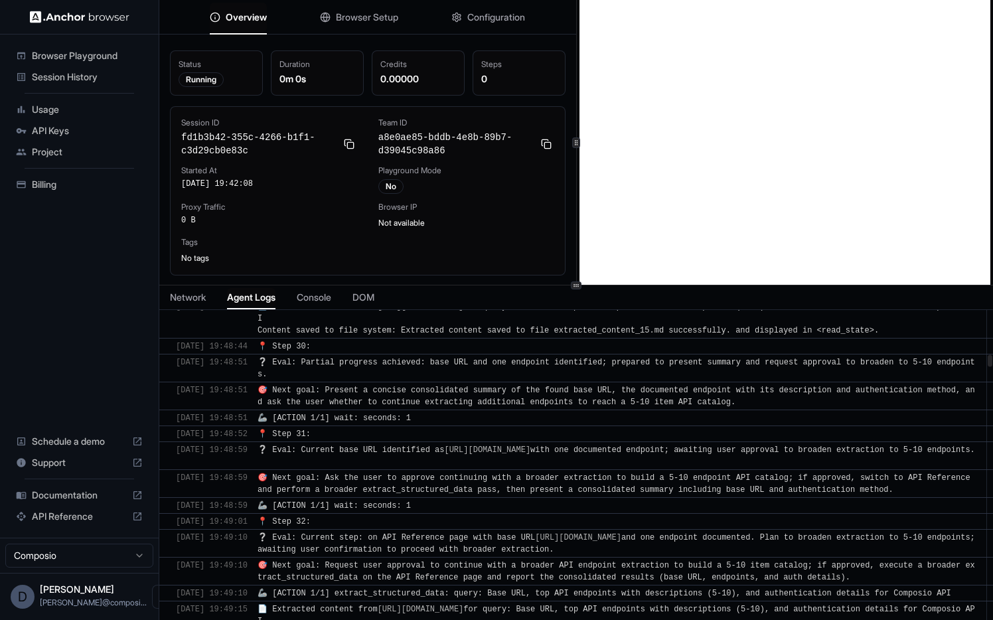
click at [991, 362] on div at bounding box center [990, 361] width 5 height 12
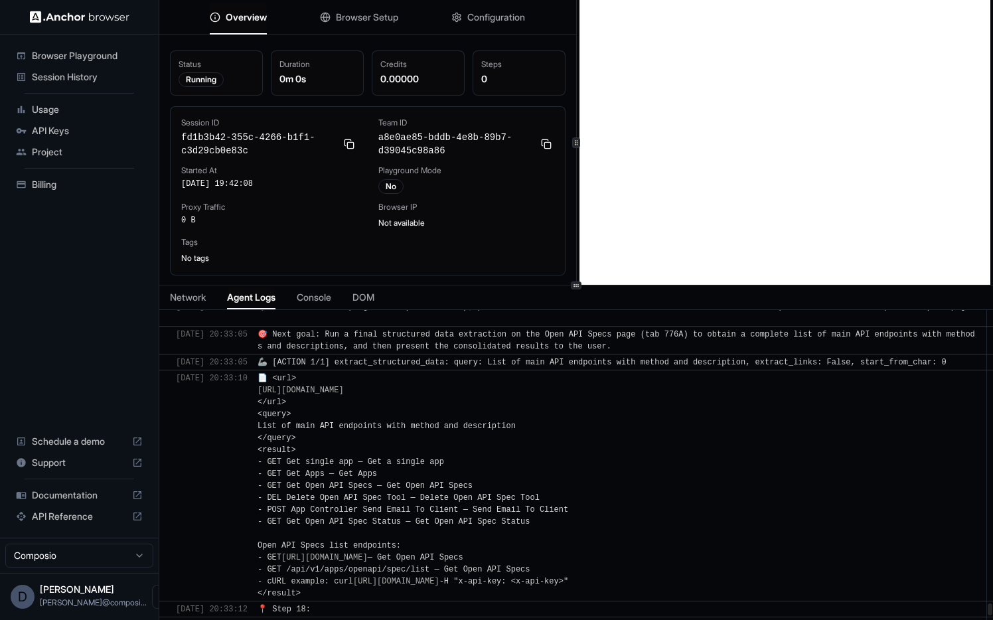
drag, startPoint x: 991, startPoint y: 362, endPoint x: 955, endPoint y: 619, distance: 260.0
click at [988, 615] on div at bounding box center [990, 609] width 5 height 12
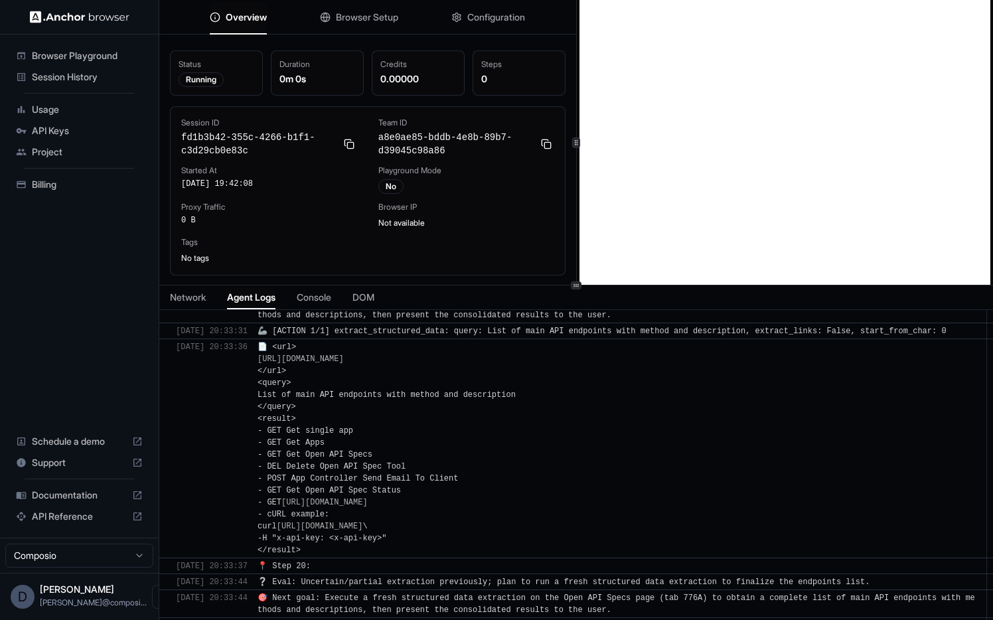
scroll to position [31140, 0]
click at [669, 62] on div "🎯 Next goal: Execute a final structured data extraction on the Open API Specs p…" at bounding box center [618, 50] width 721 height 24
drag, startPoint x: 669, startPoint y: 467, endPoint x: 174, endPoint y: 425, distance: 496.9
copy div "[DATE] 20:33:12 📍 Step 18: ​ [DATE] 20:33:19 ❔ Eval: Uncertain progress: previo…"
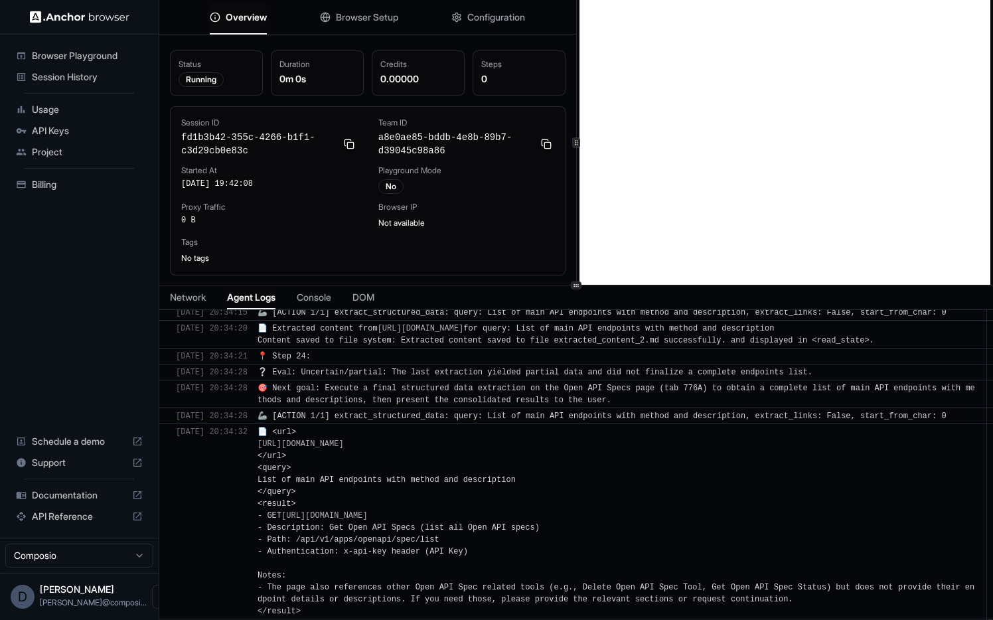
scroll to position [31411, 0]
drag, startPoint x: 358, startPoint y: 492, endPoint x: 171, endPoint y: 424, distance: 199.9
copy div "[DATE] 20:33:24 📍 Step 19: ​ [DATE] 20:33:31 ❔ Eval: Uncertain progress in prio…"
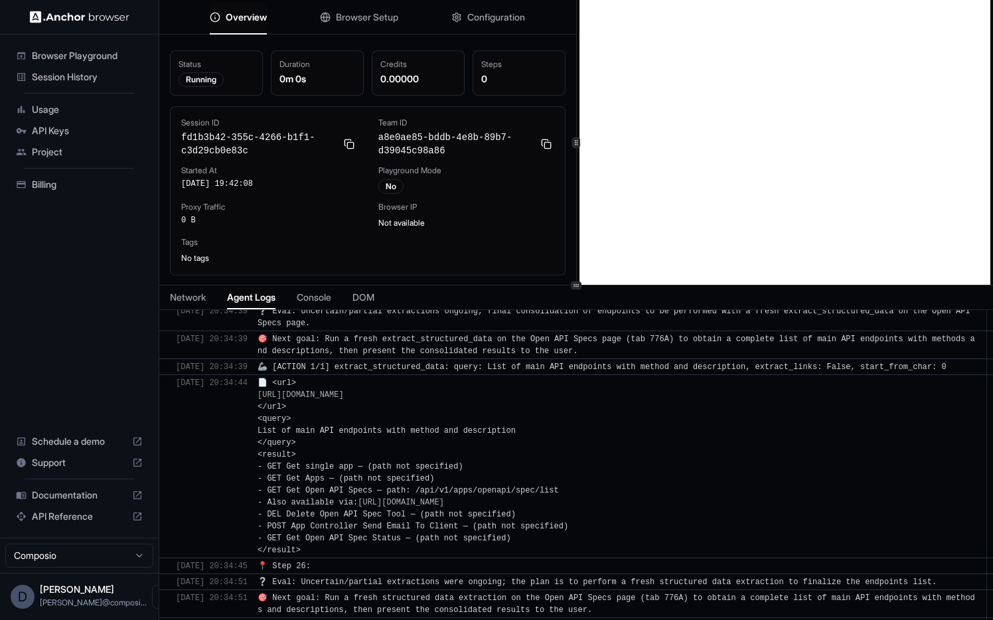
scroll to position [33105, 0]
click at [951, 619] on div "🦾 [ACTION 1/1] extract_structured_data: query: List of main API endpoints with …" at bounding box center [605, 626] width 694 height 12
drag, startPoint x: 976, startPoint y: 612, endPoint x: 183, endPoint y: 549, distance: 795.7
copy div "[DATE] 20:34:45 📍 Step 26: ​ [DATE] 20:34:51 ❔ Eval: Uncertain/partial extracti…"
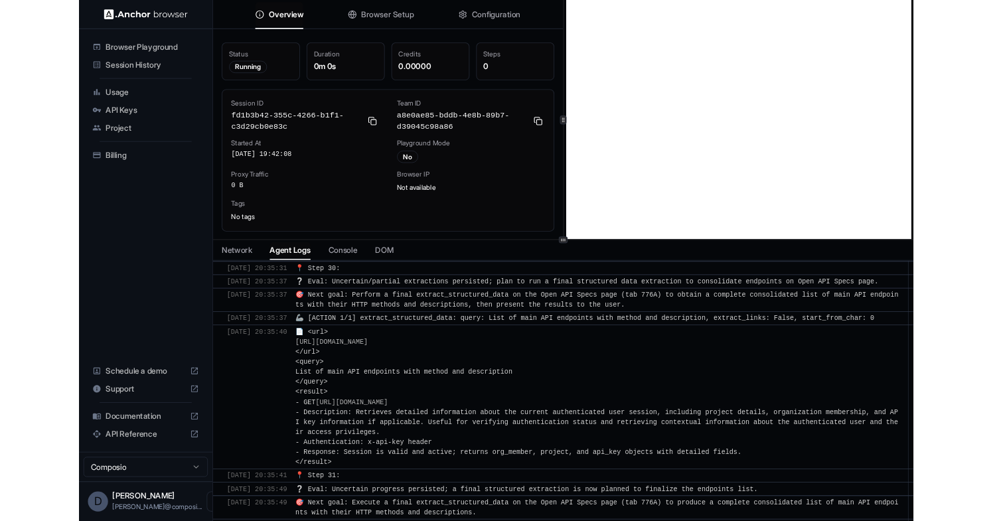
scroll to position [34399, 0]
